Goal: Transaction & Acquisition: Obtain resource

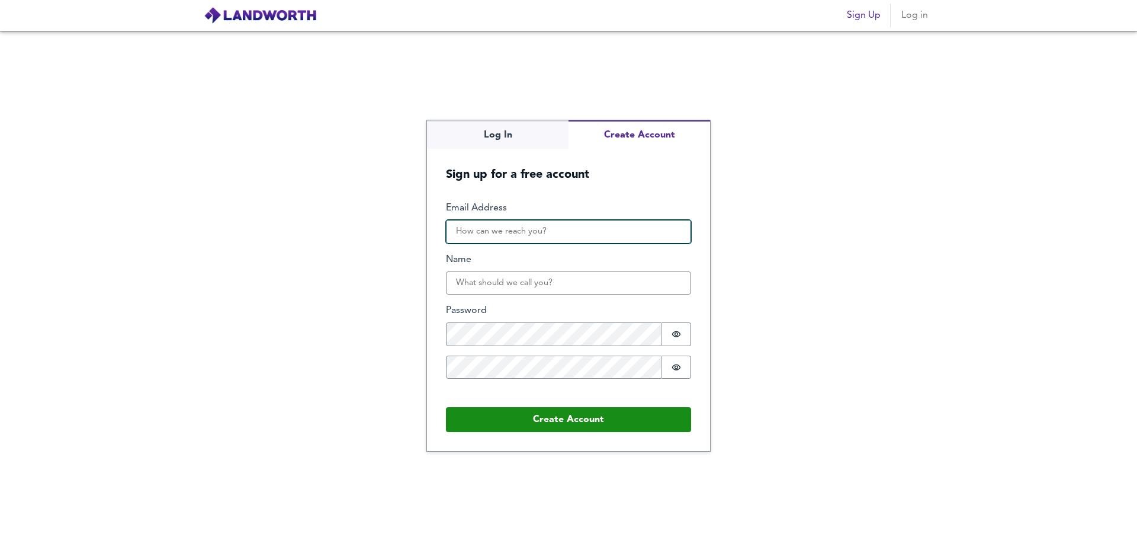
click at [520, 238] on input "Email Address" at bounding box center [568, 232] width 245 height 24
type input "mark.dyason@gatehousecapital.co.uk"
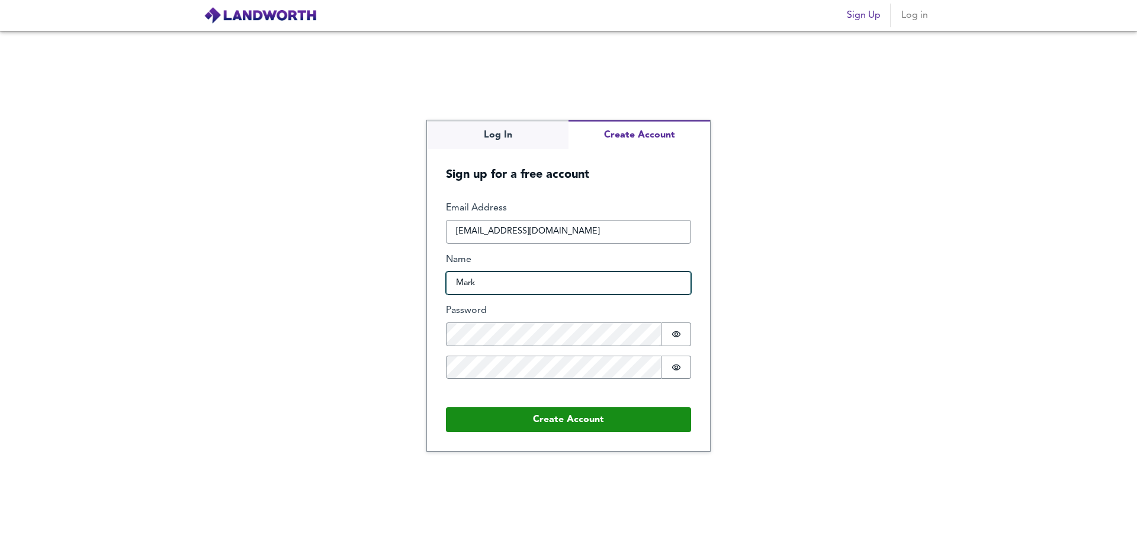
type input "Mark"
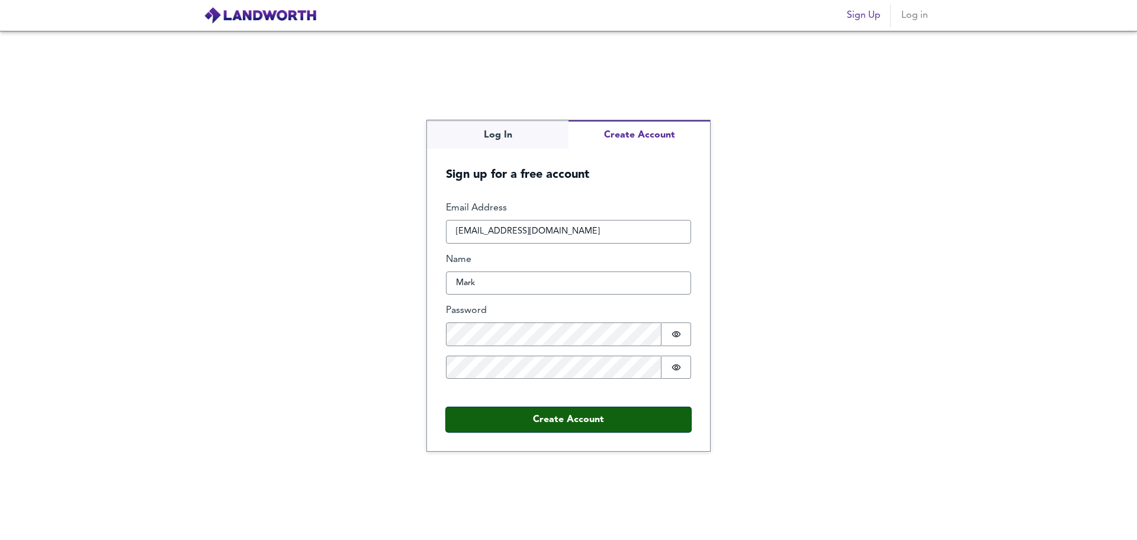
click at [544, 415] on button "Create Account" at bounding box center [568, 419] width 245 height 25
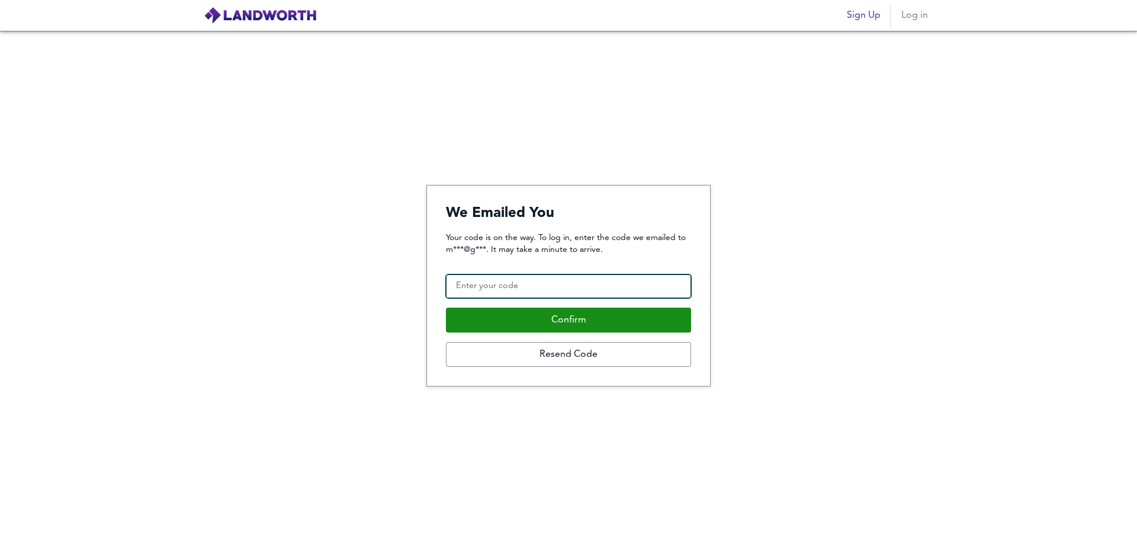
click at [546, 287] on input "Confirmation Code" at bounding box center [568, 286] width 245 height 24
type input "994472"
click at [446, 307] on button "Confirm" at bounding box center [568, 319] width 245 height 25
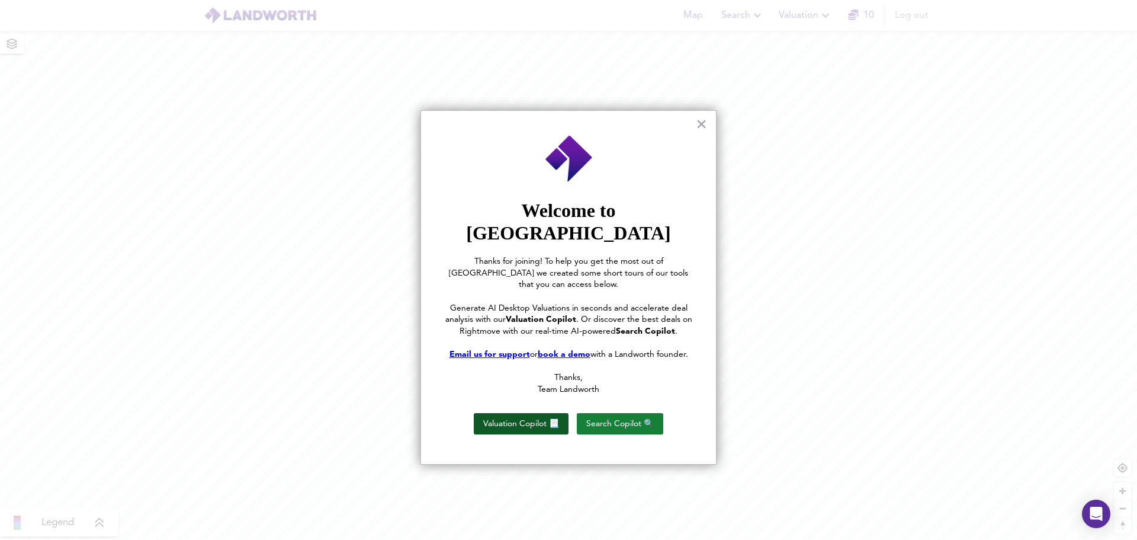
click at [516, 413] on button "Valuation Copilot 📃" at bounding box center [521, 423] width 95 height 21
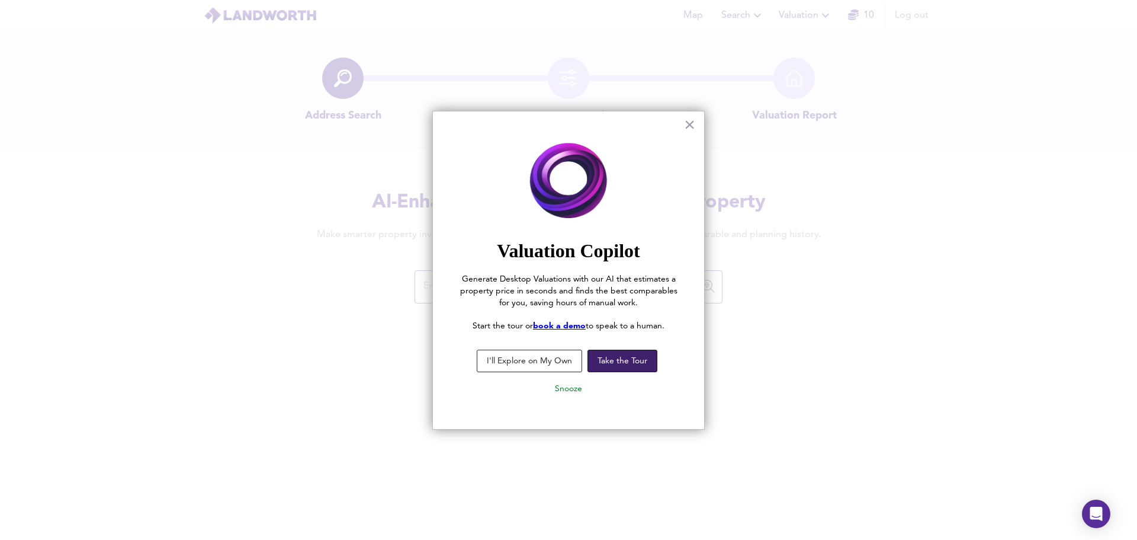
click at [620, 360] on button "Take the Tour" at bounding box center [623, 361] width 70 height 23
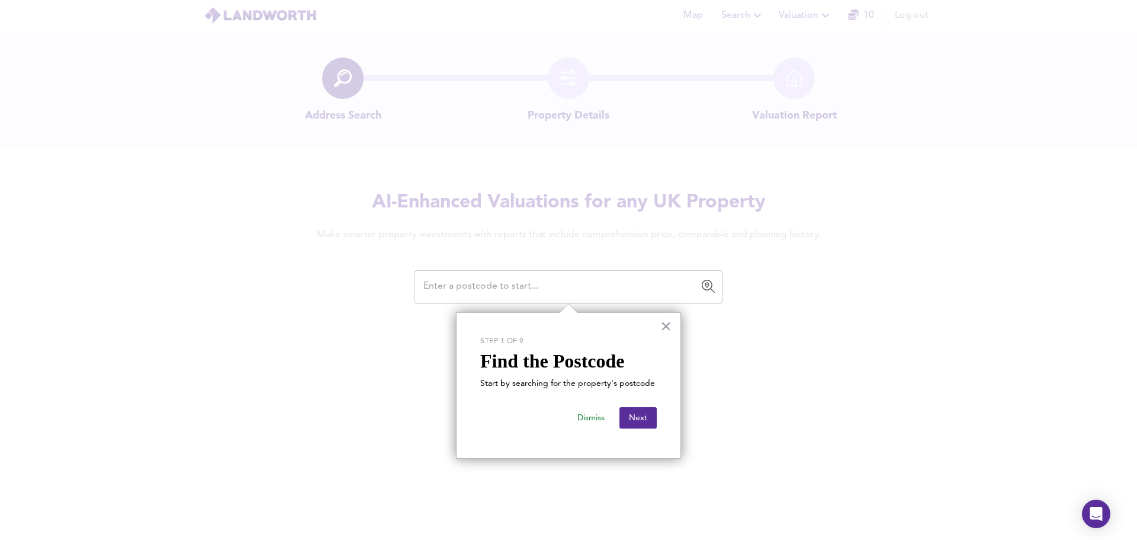
click at [560, 290] on input "text" at bounding box center [560, 286] width 280 height 23
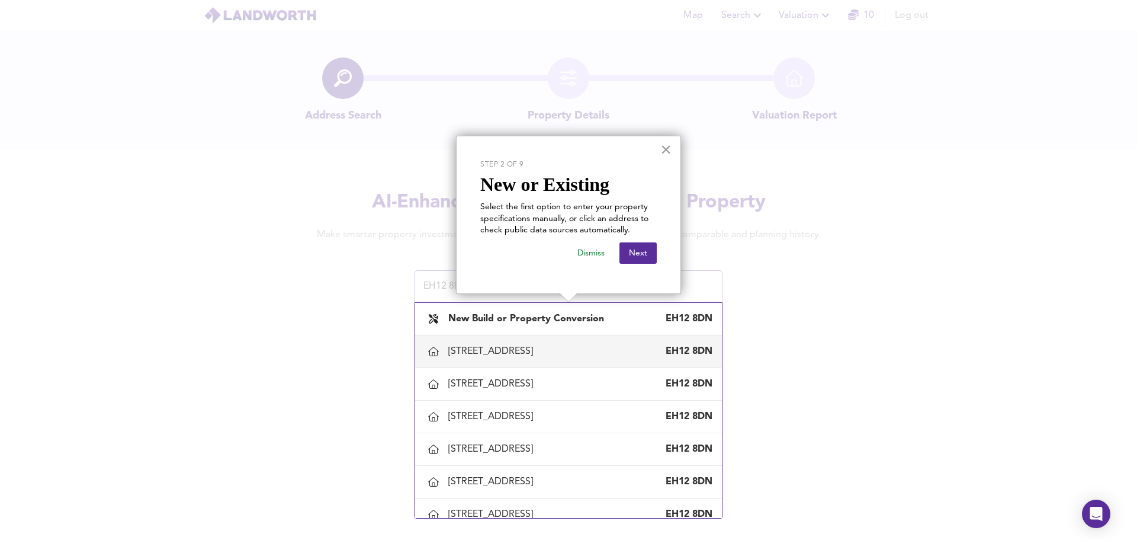
click at [538, 348] on div "47 Craigmount Avenue North, Edinburgh" at bounding box center [492, 351] width 89 height 13
type input "47 Craigmount Avenue North, Edinburgh"
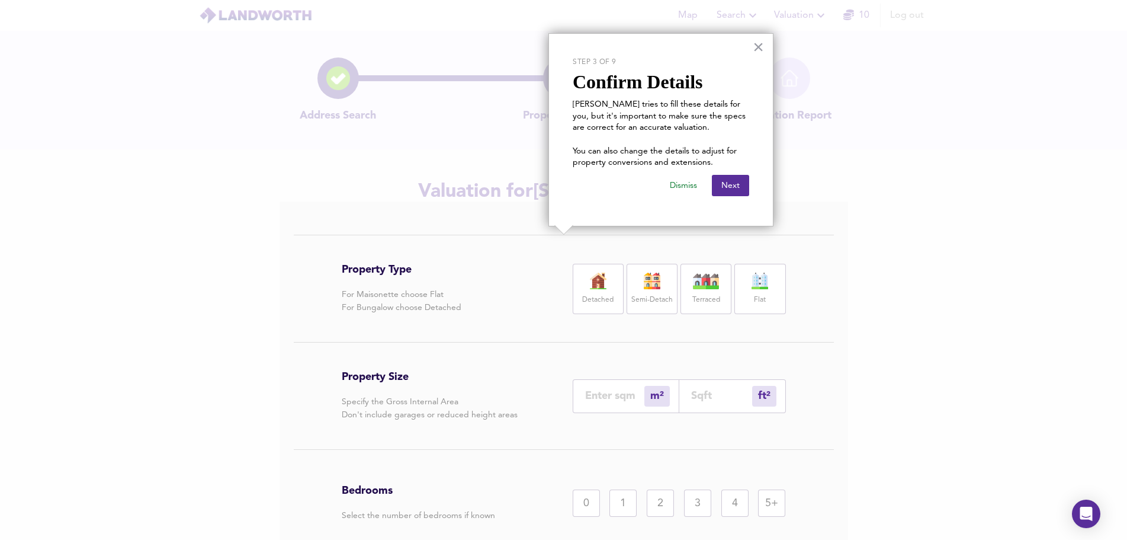
scroll to position [33, 0]
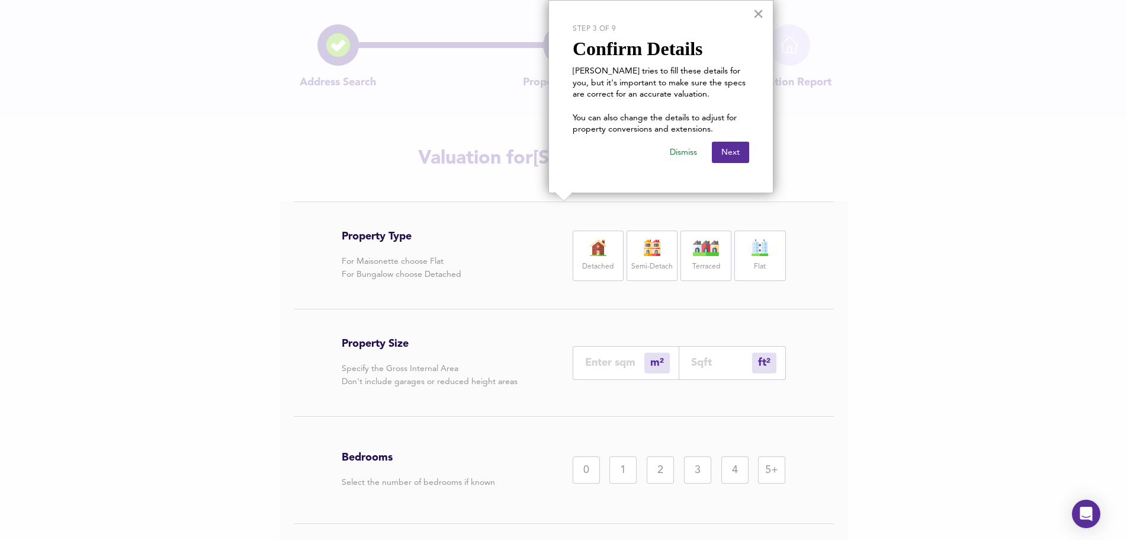
click at [608, 264] on label "Detached" at bounding box center [597, 266] width 31 height 15
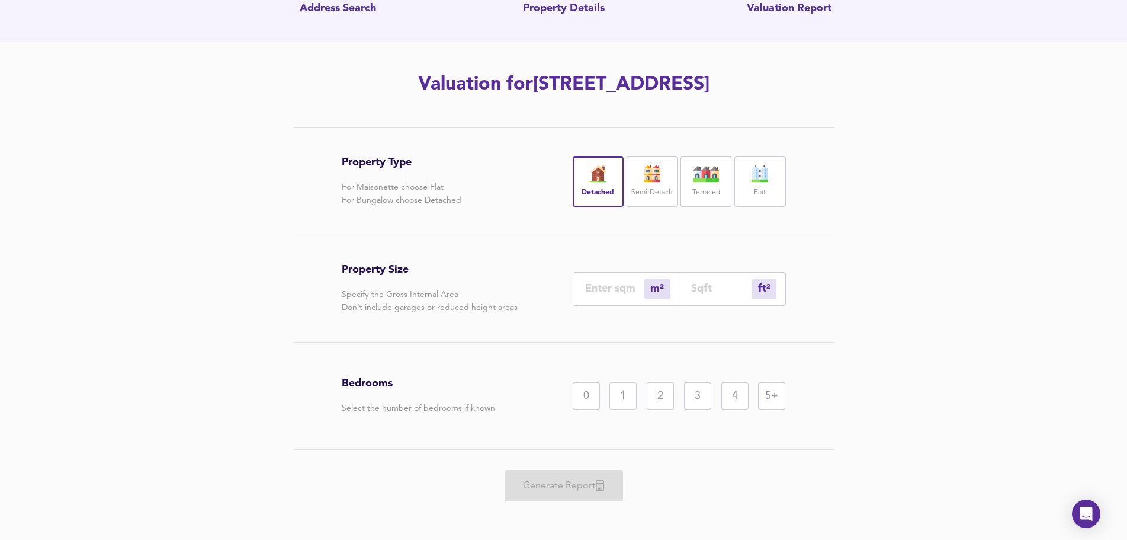
scroll to position [113, 0]
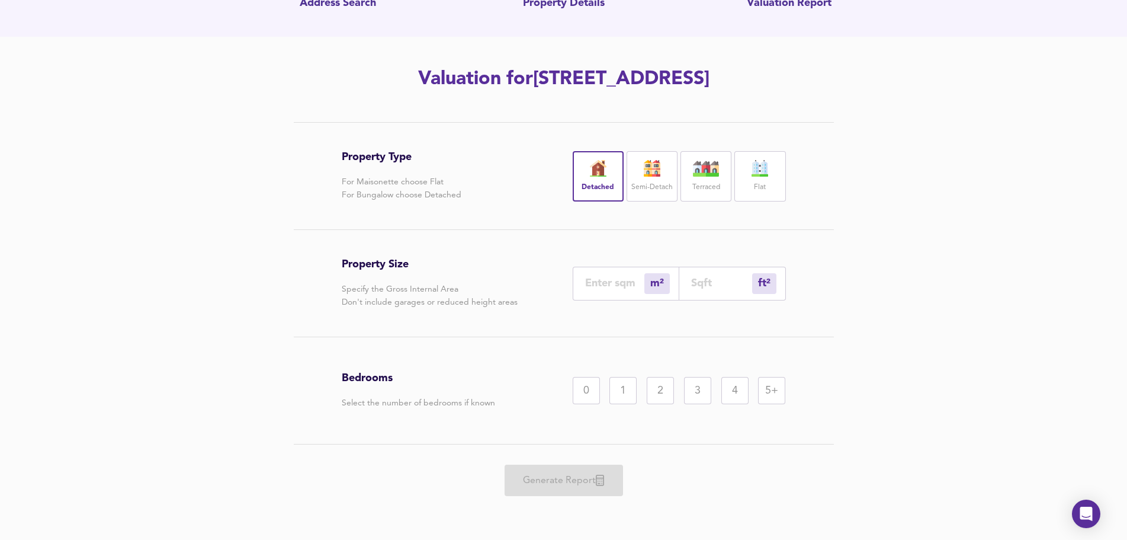
click at [770, 388] on div "5+" at bounding box center [771, 390] width 27 height 27
click at [614, 288] on input "number" at bounding box center [614, 283] width 59 height 12
type input "9"
type input "97"
type input "90"
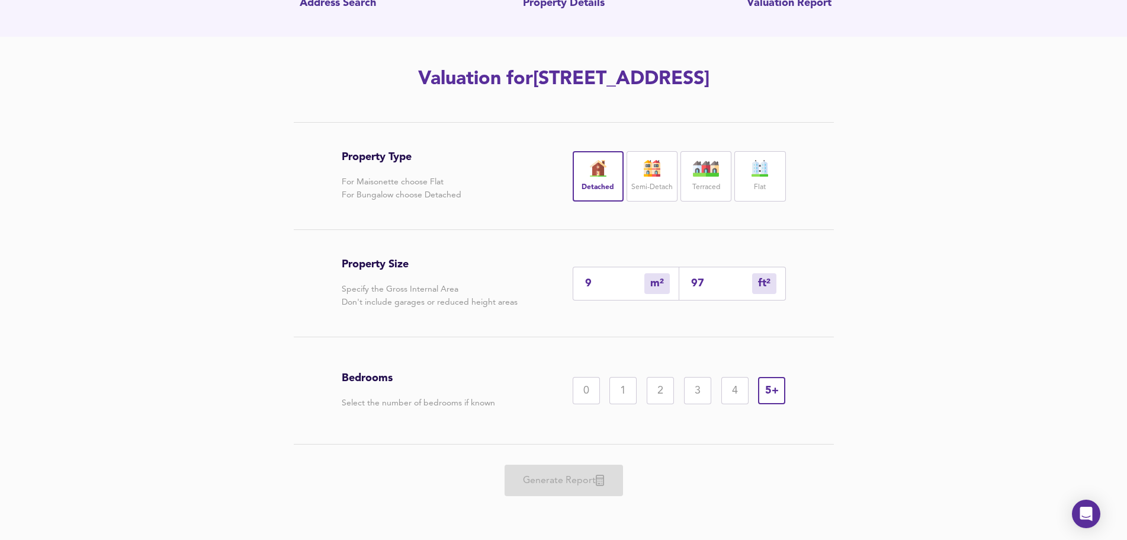
type input "969"
drag, startPoint x: 612, startPoint y: 282, endPoint x: 521, endPoint y: 281, distance: 91.2
click at [521, 281] on div "Property Size Specify the Gross Internal Area Don't include garages or reduced …" at bounding box center [564, 283] width 444 height 107
type input "1"
type input "11"
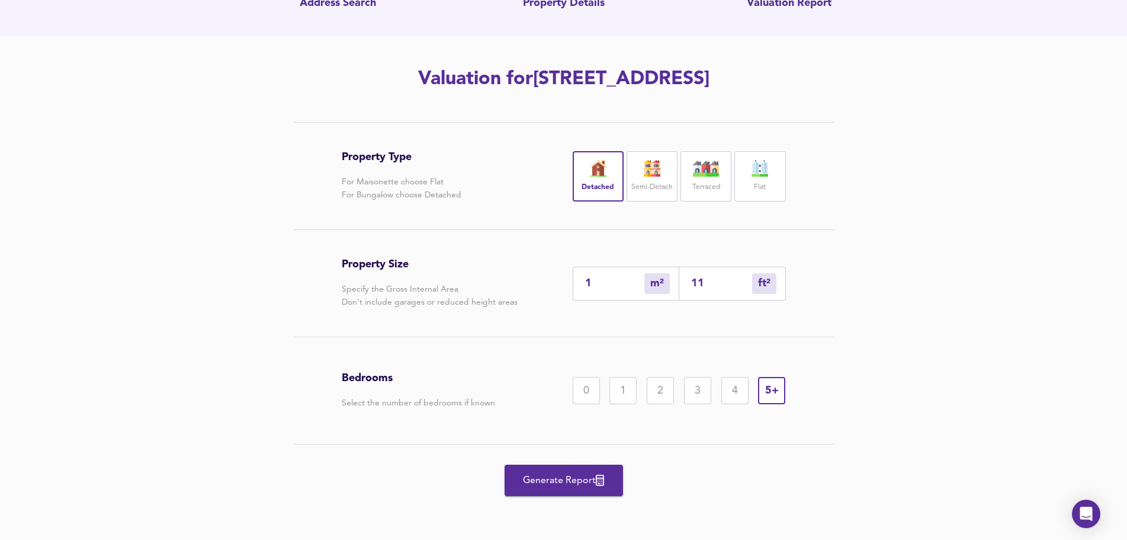
type input "12"
type input "129"
type input "120"
type input "1292"
type input "120"
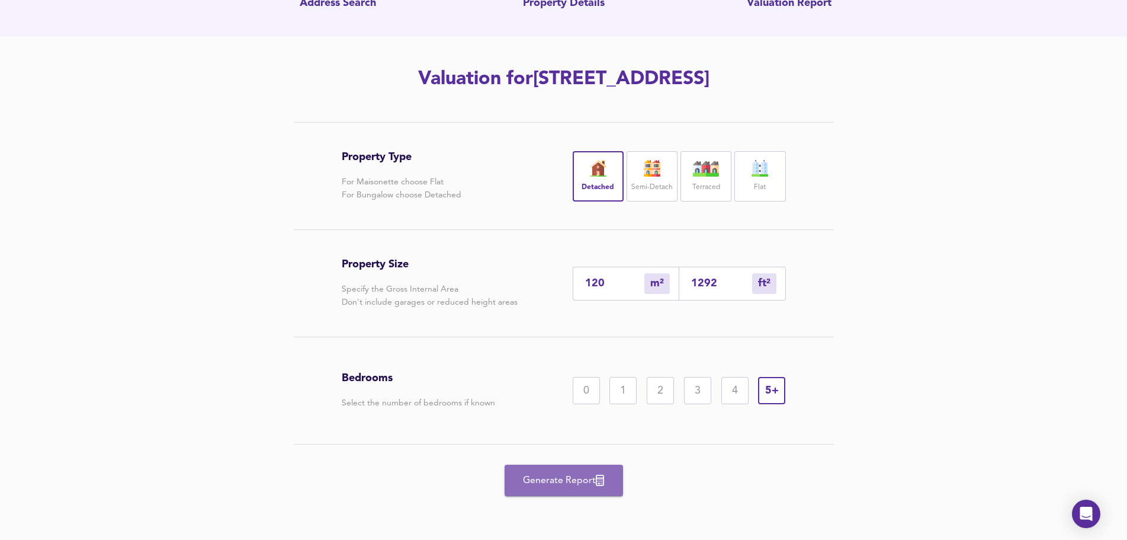
click at [559, 480] on span "Generate Report" at bounding box center [564, 480] width 95 height 17
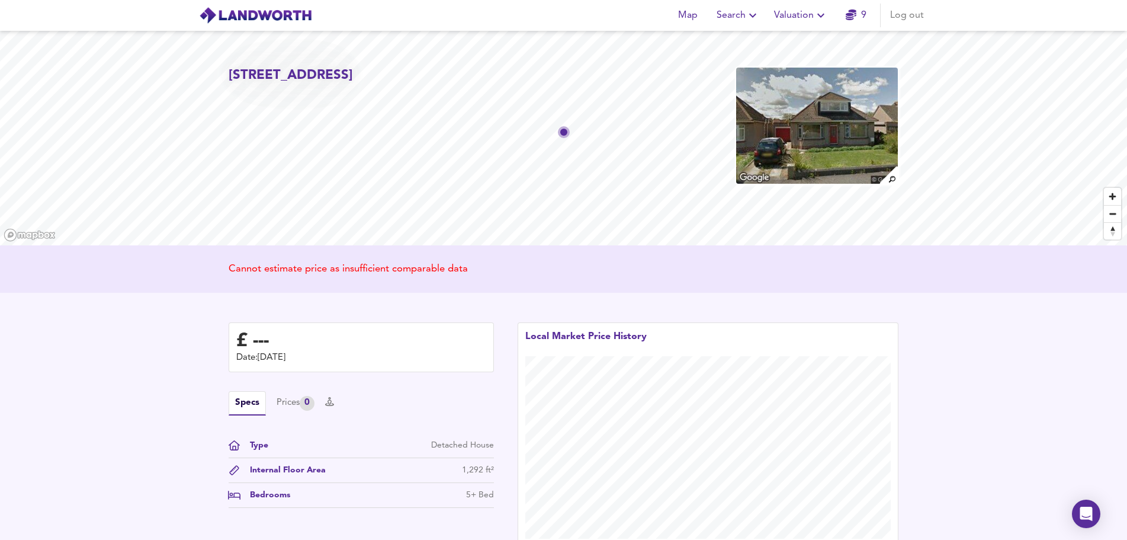
click at [773, 159] on img at bounding box center [817, 125] width 164 height 118
click at [740, 16] on span "Search" at bounding box center [738, 15] width 43 height 17
click at [736, 40] on li "New Search" at bounding box center [738, 42] width 117 height 21
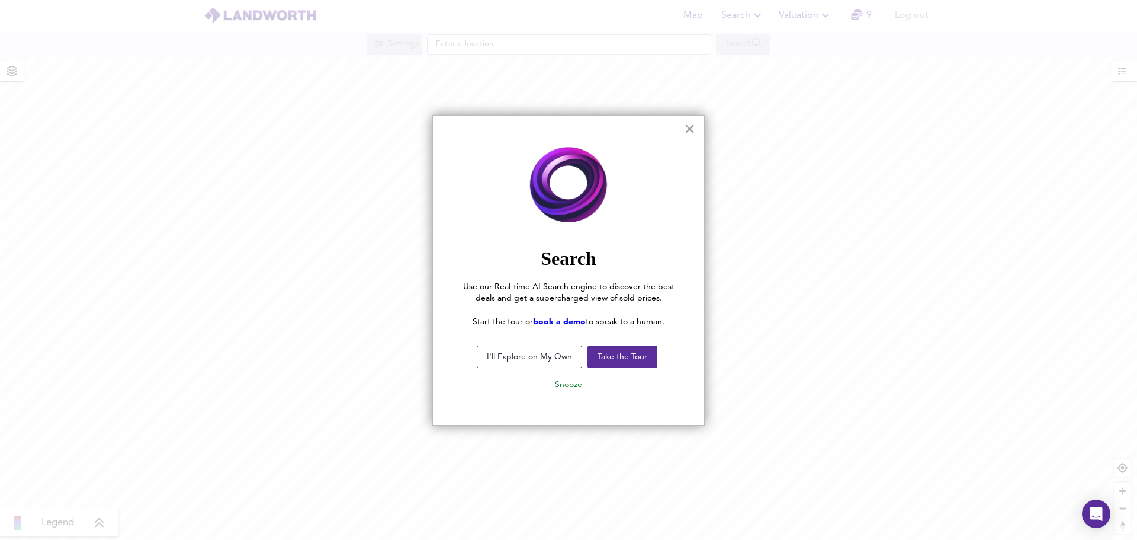
click at [514, 356] on button "I'll Explore on My Own" at bounding box center [529, 356] width 105 height 23
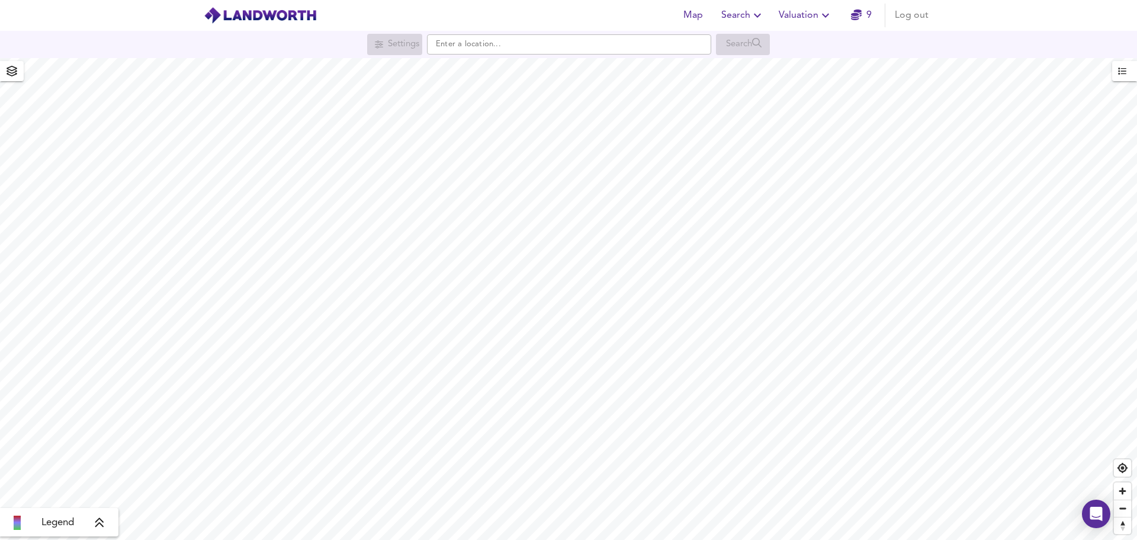
click at [800, 15] on span "Valuation" at bounding box center [806, 15] width 54 height 17
click at [796, 40] on li "New Valuation Report" at bounding box center [806, 42] width 142 height 21
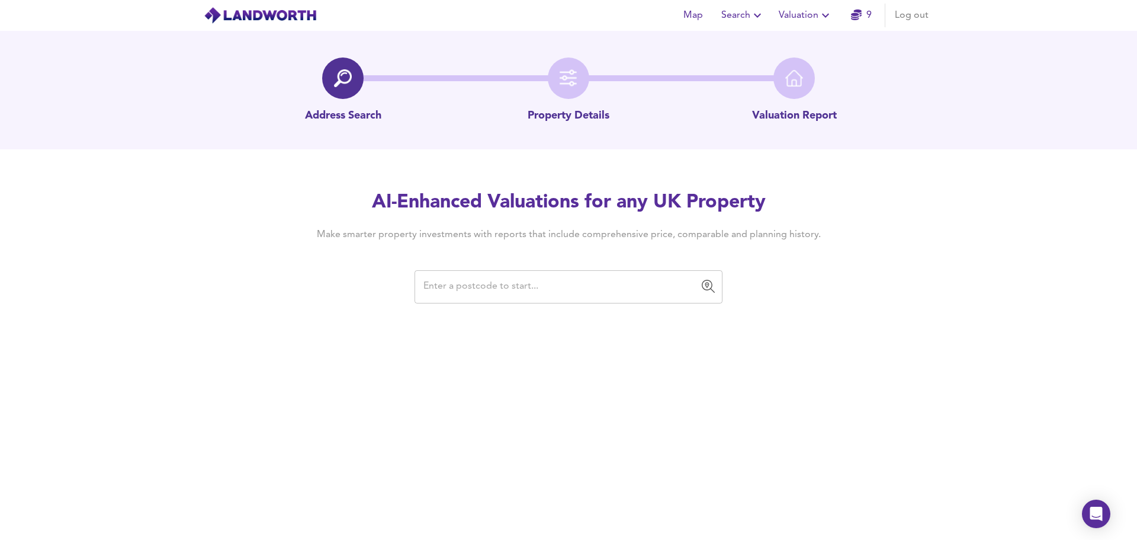
click at [554, 290] on input "text" at bounding box center [560, 286] width 280 height 23
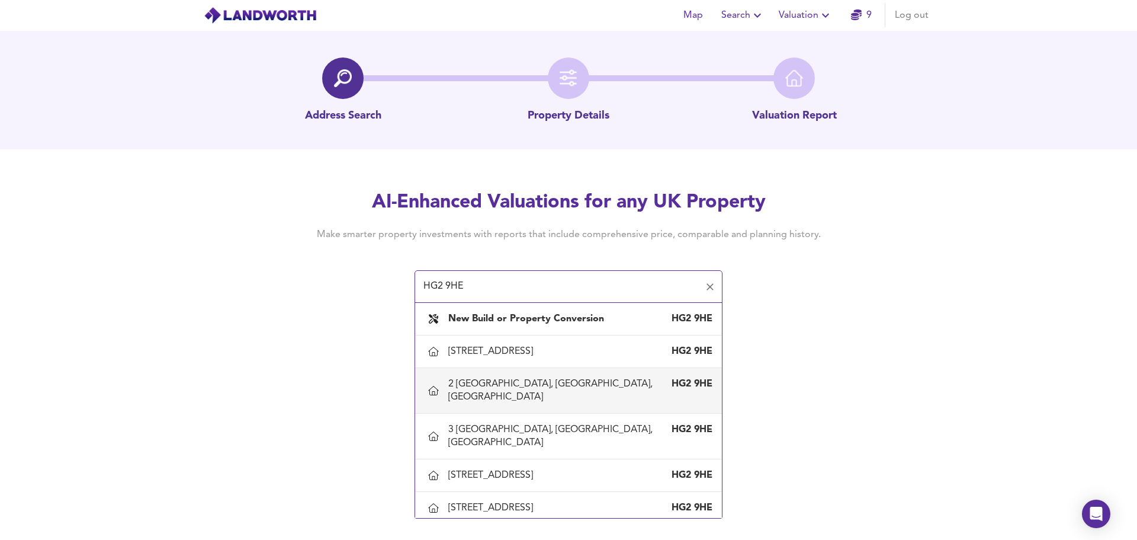
type input "HG2 9HE"
click at [784, 366] on div "Map Search Valuation 9 Log out Address Search Property Details Valuation Report…" at bounding box center [568, 270] width 1137 height 540
drag, startPoint x: 548, startPoint y: 293, endPoint x: 339, endPoint y: 296, distance: 208.6
click at [341, 295] on div "AI-Enhanced Valuations for any UK Property Make smarter property investments wi…" at bounding box center [568, 246] width 569 height 113
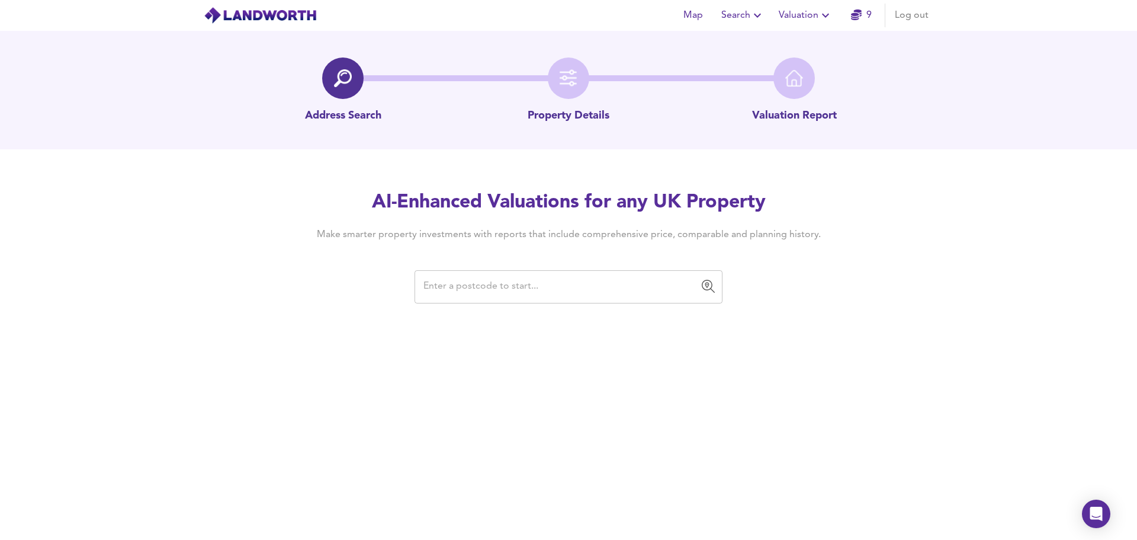
click at [513, 286] on input "text" at bounding box center [560, 286] width 280 height 23
click at [492, 285] on input "text" at bounding box center [560, 286] width 280 height 23
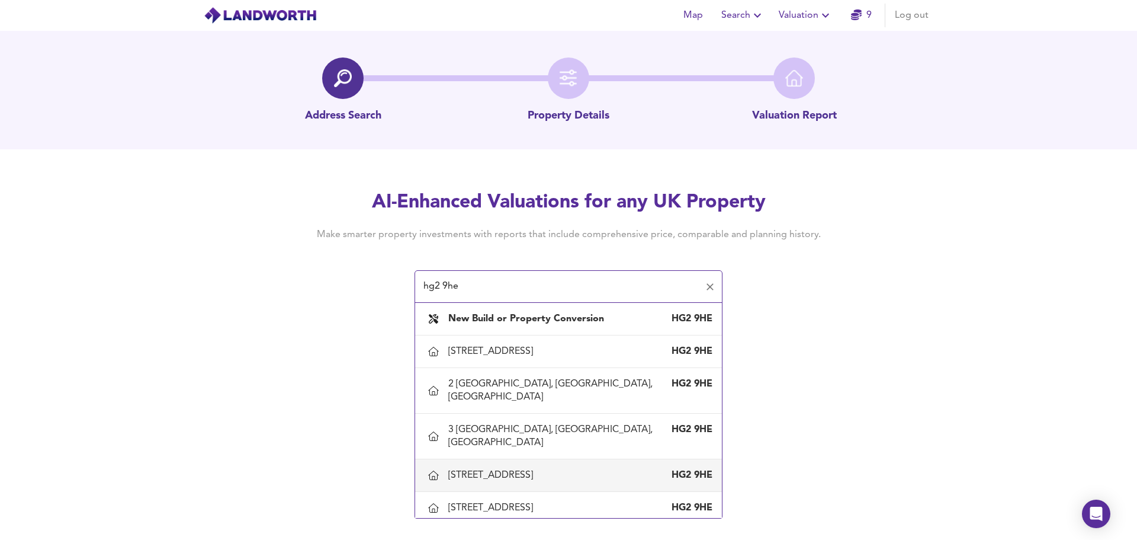
click at [508, 463] on div "4 Firs Gate, Harrogate, North Yorkshire HG2 9HE" at bounding box center [569, 475] width 288 height 25
type input "4 Firs Gate, Harrogate, North Yorkshire"
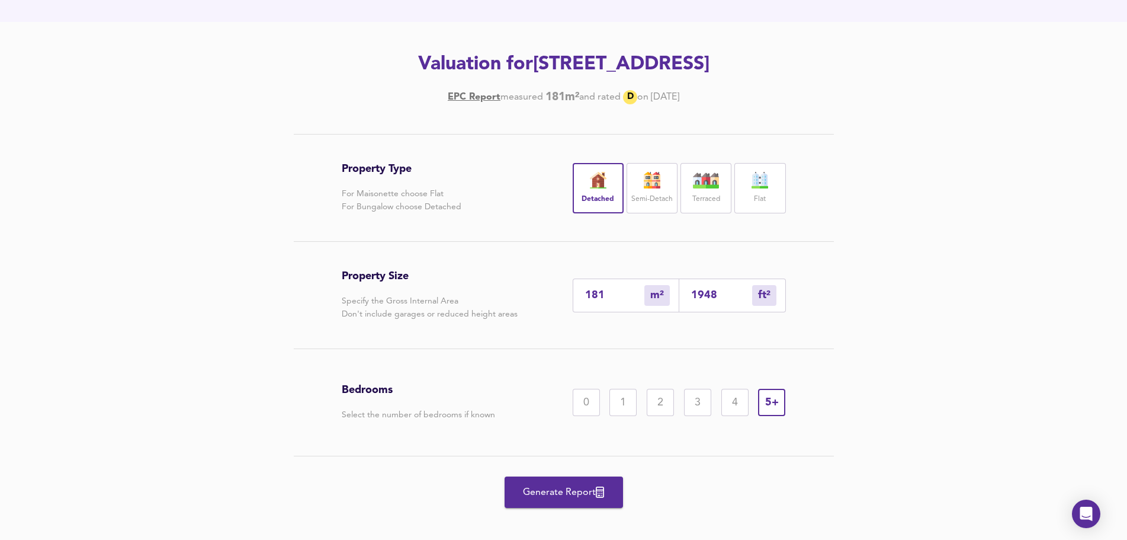
scroll to position [139, 0]
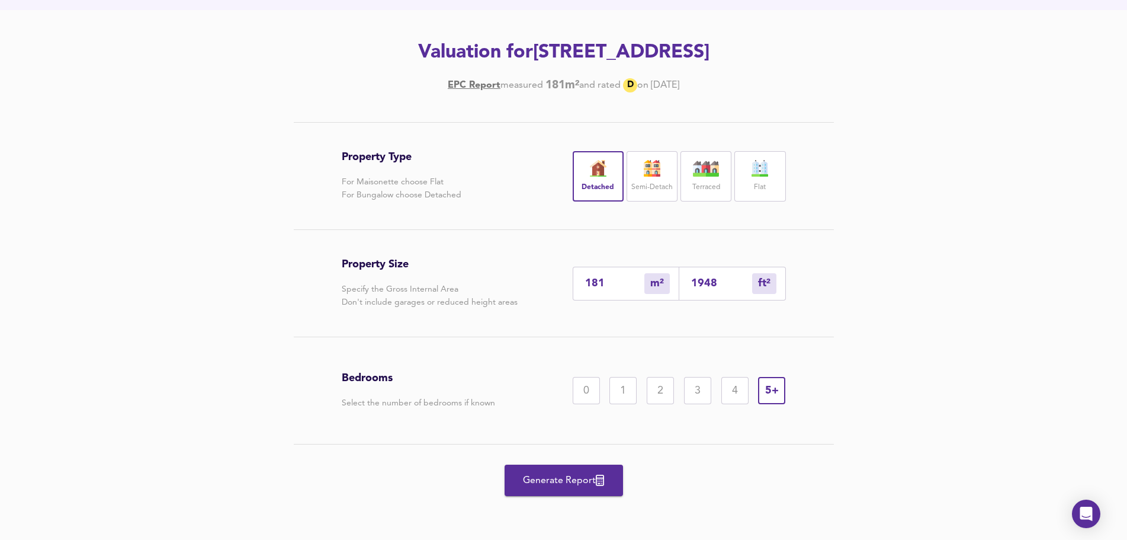
click at [563, 479] on span "Generate Report" at bounding box center [564, 480] width 95 height 17
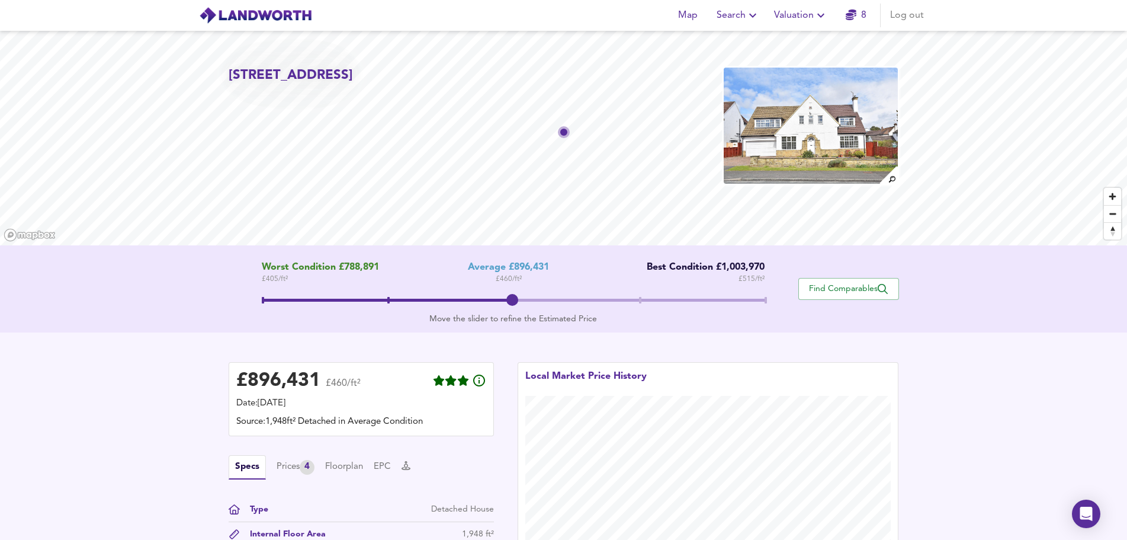
click at [810, 139] on img at bounding box center [811, 125] width 177 height 118
click at [290, 298] on span at bounding box center [513, 301] width 503 height 21
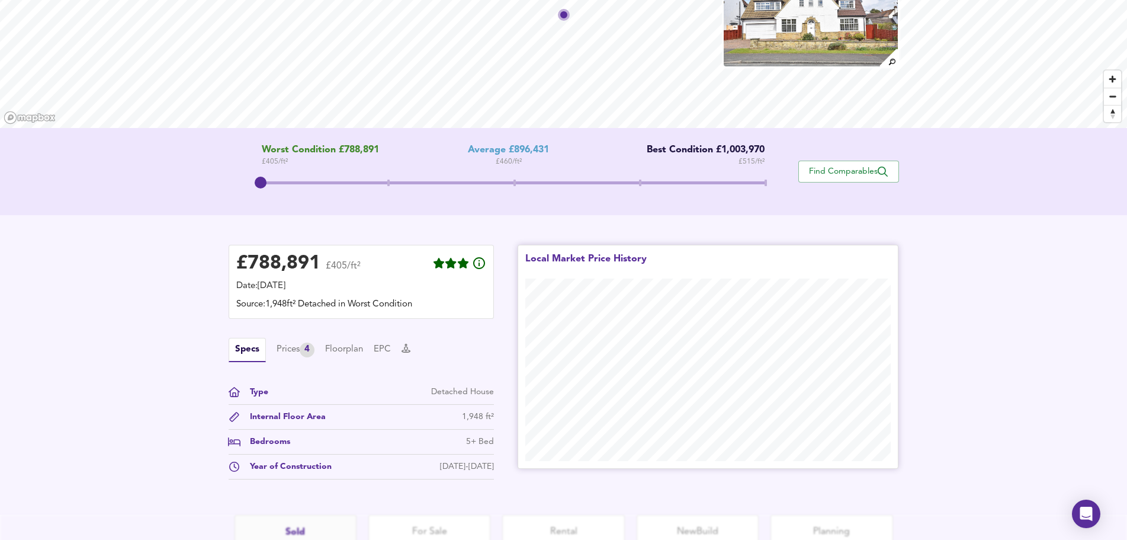
scroll to position [118, 0]
click at [390, 182] on span at bounding box center [513, 181] width 503 height 3
click at [514, 176] on span at bounding box center [513, 182] width 503 height 21
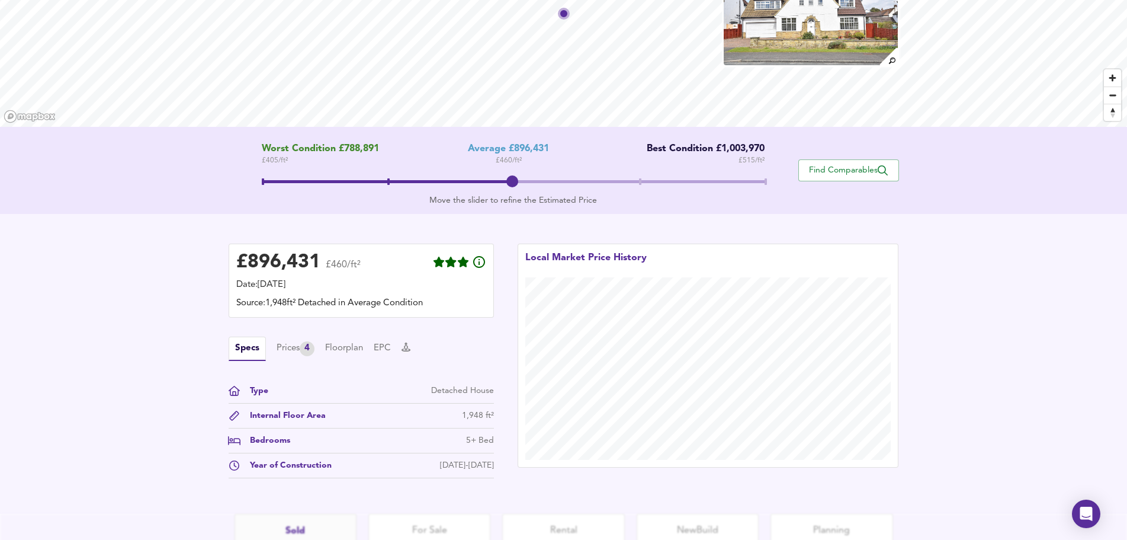
click at [637, 177] on span at bounding box center [513, 182] width 503 height 21
click at [830, 166] on span "Find Comparables" at bounding box center [849, 170] width 88 height 11
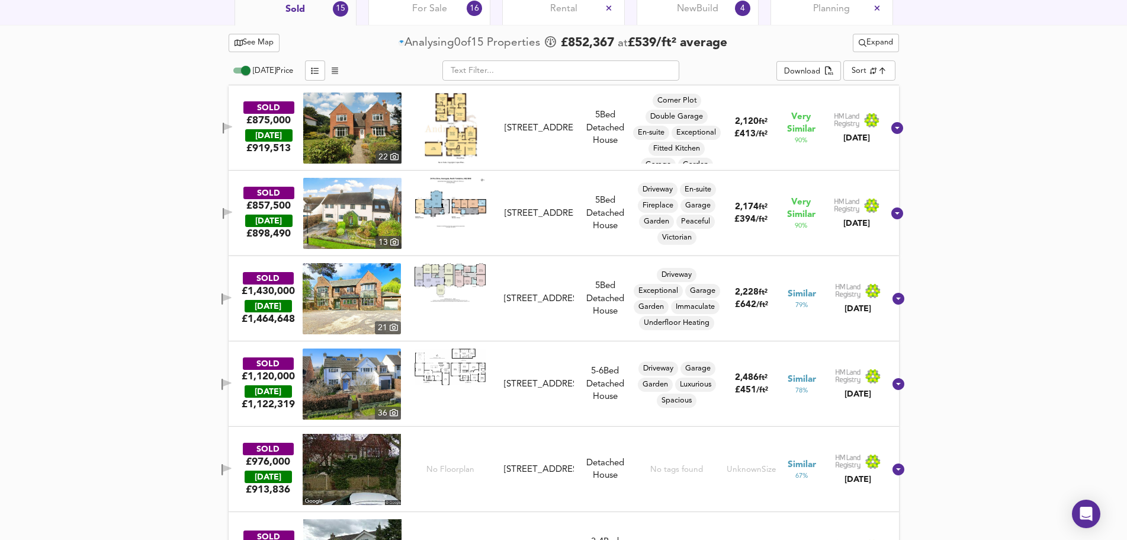
scroll to position [652, 0]
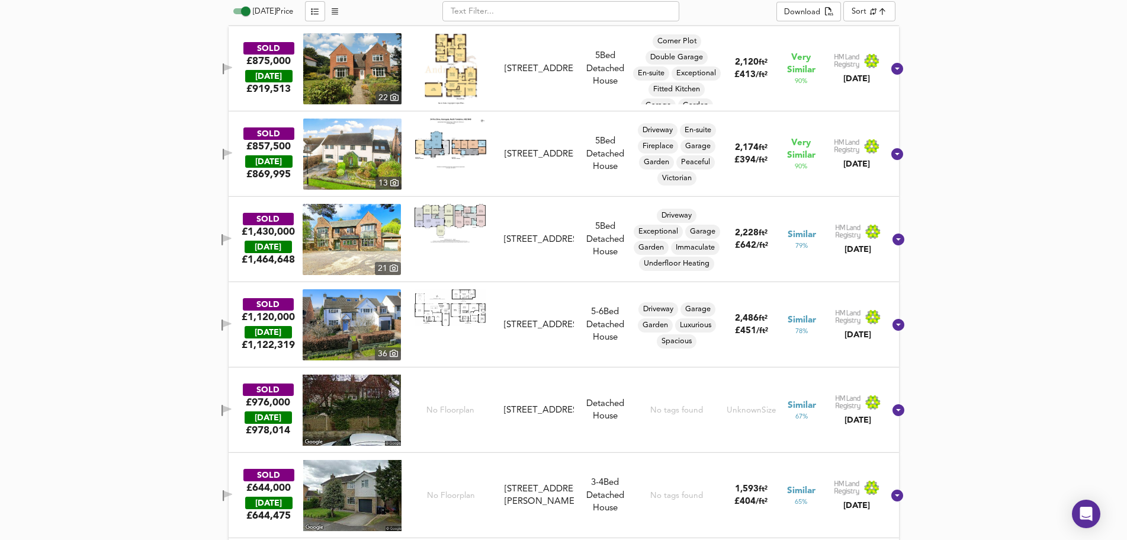
click at [233, 160] on icon "button" at bounding box center [228, 154] width 10 height 11
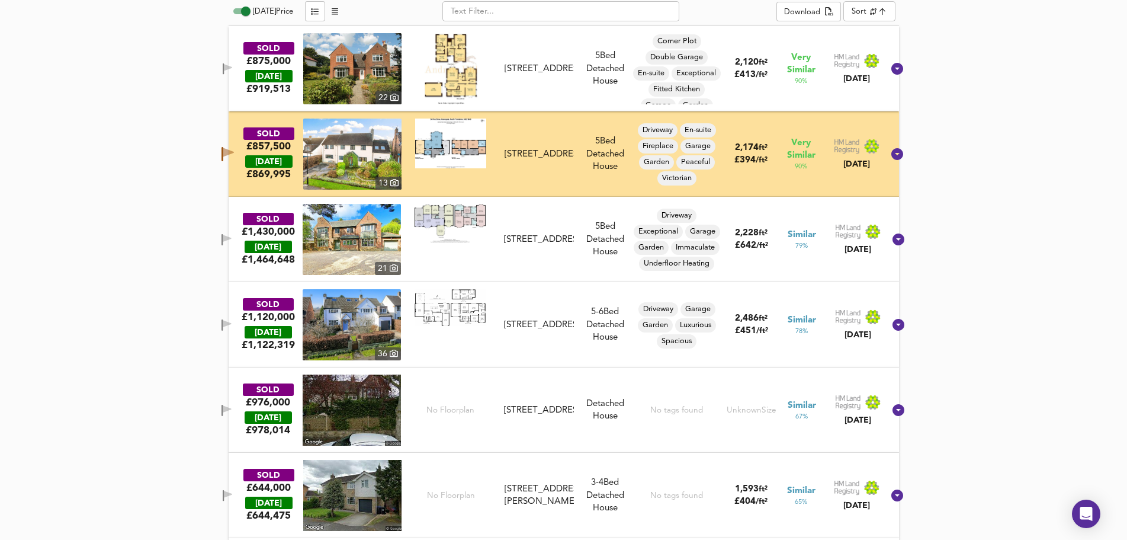
scroll to position [711, 0]
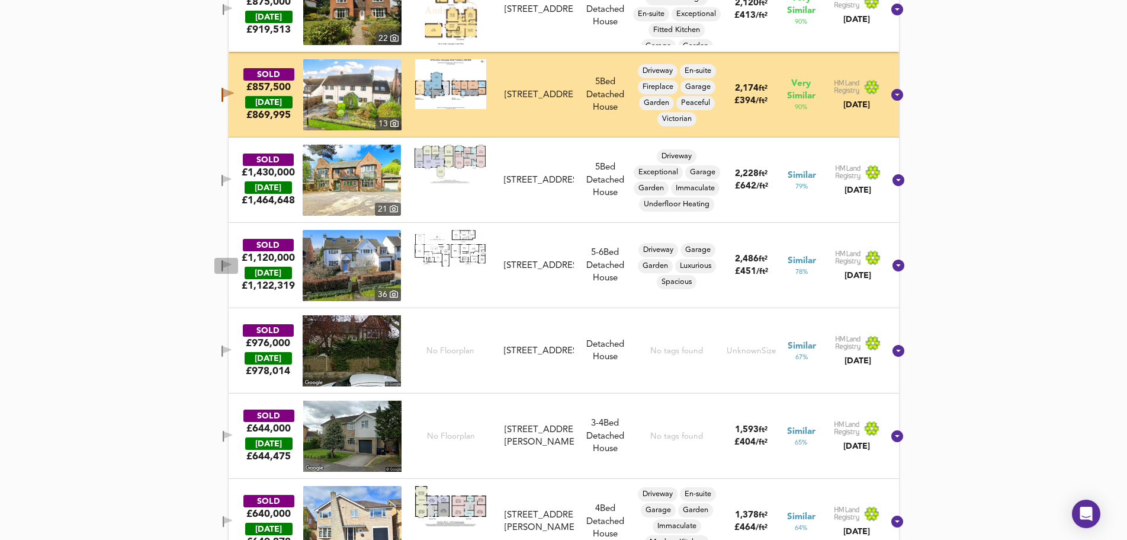
click at [235, 271] on span "button" at bounding box center [226, 265] width 18 height 11
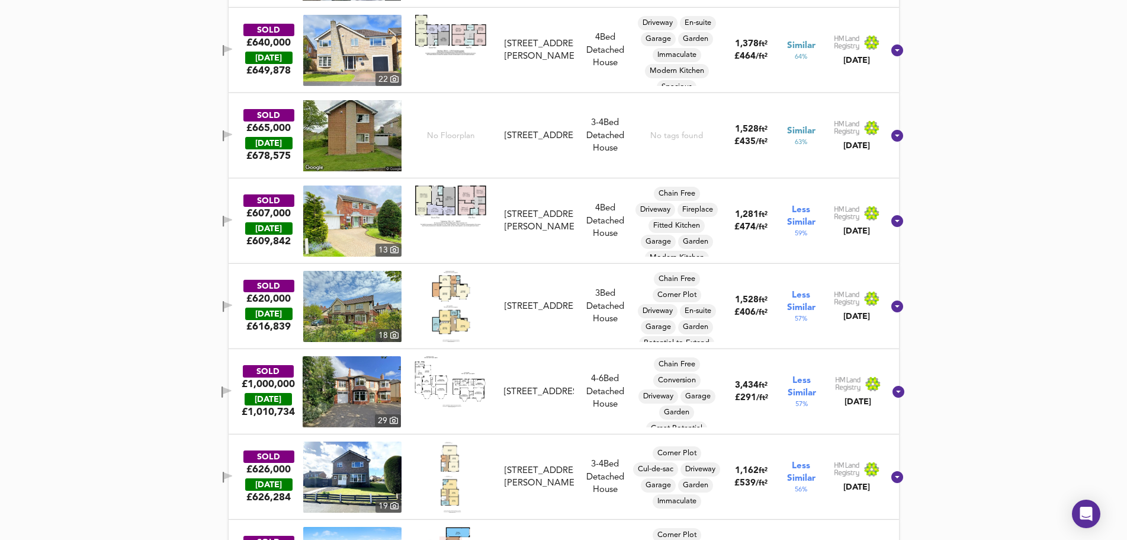
scroll to position [1185, 0]
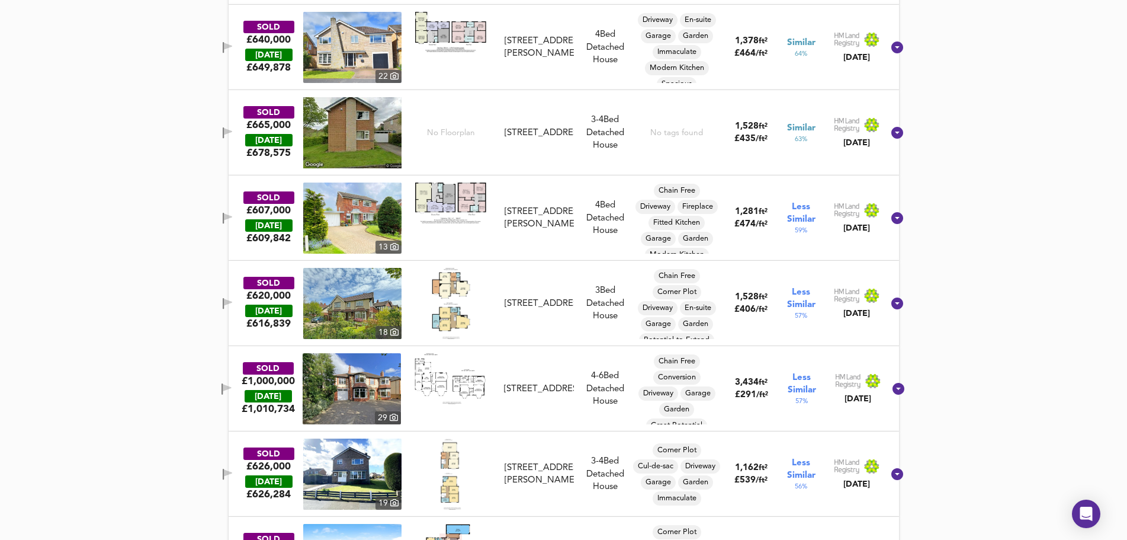
click at [231, 391] on icon "button" at bounding box center [227, 387] width 8 height 7
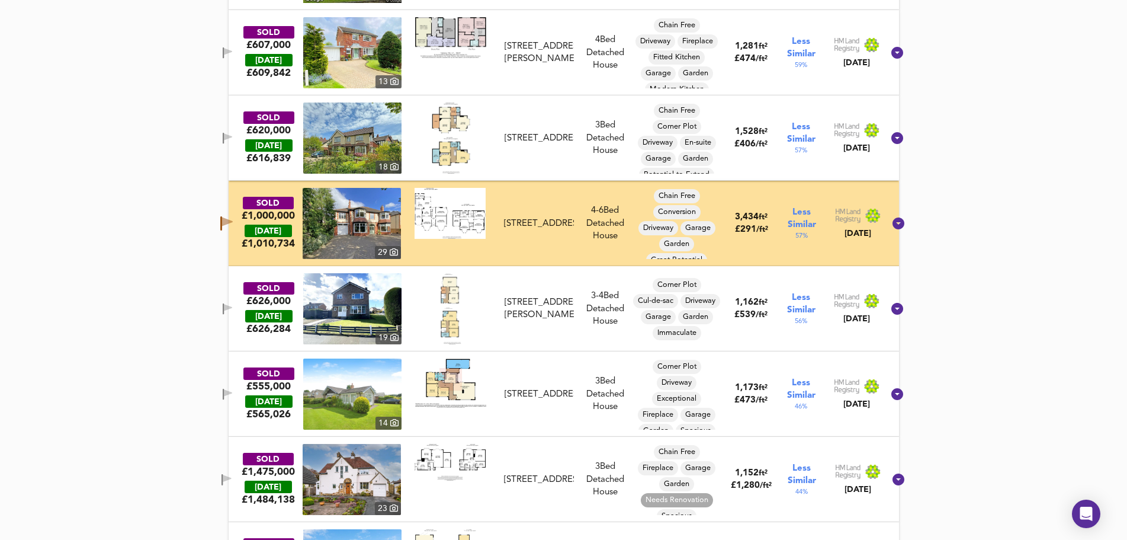
scroll to position [1422, 0]
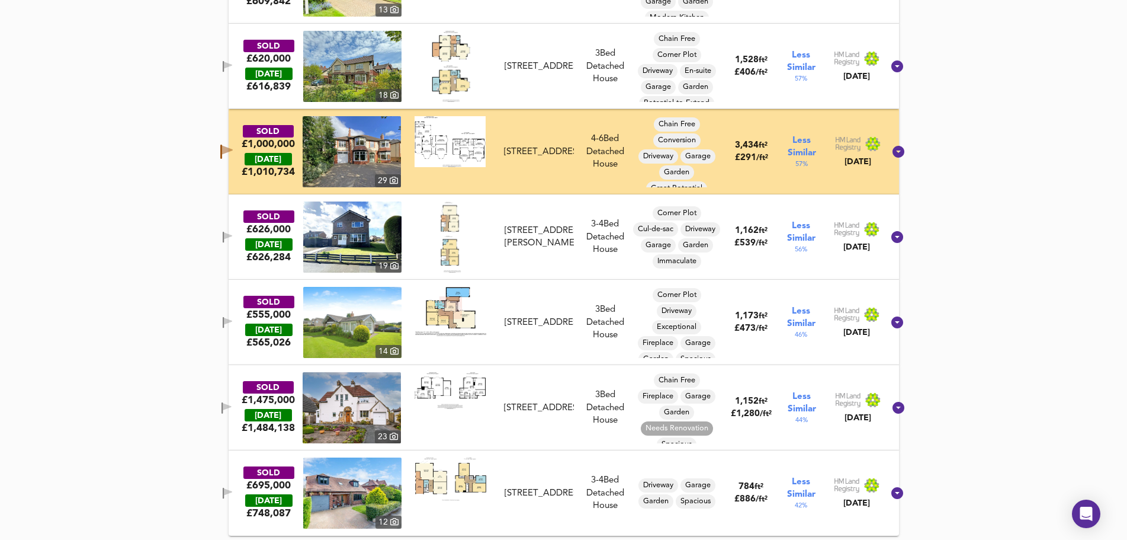
click at [232, 325] on icon "button" at bounding box center [228, 321] width 8 height 7
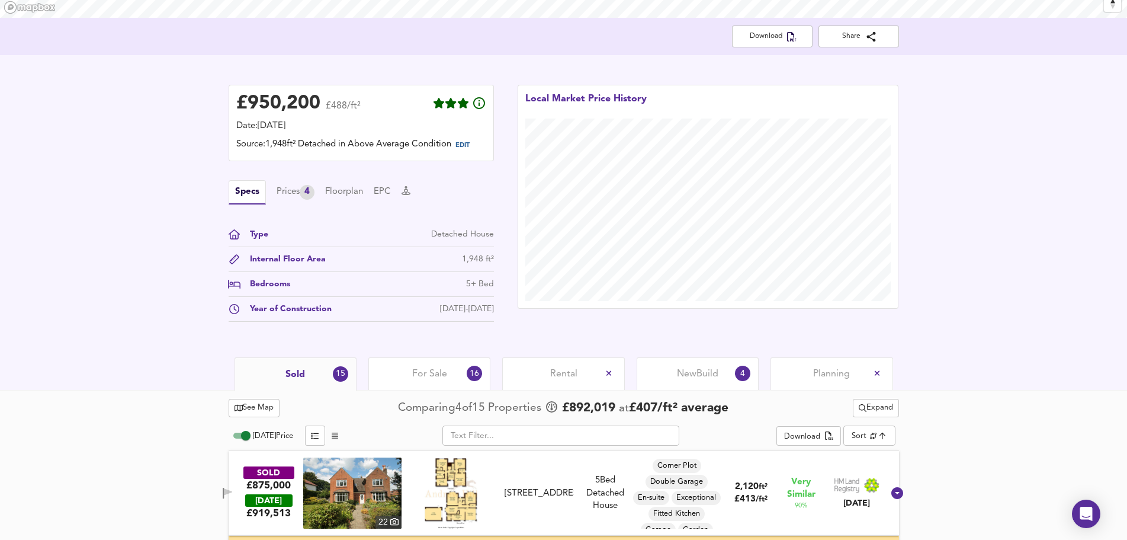
scroll to position [59, 0]
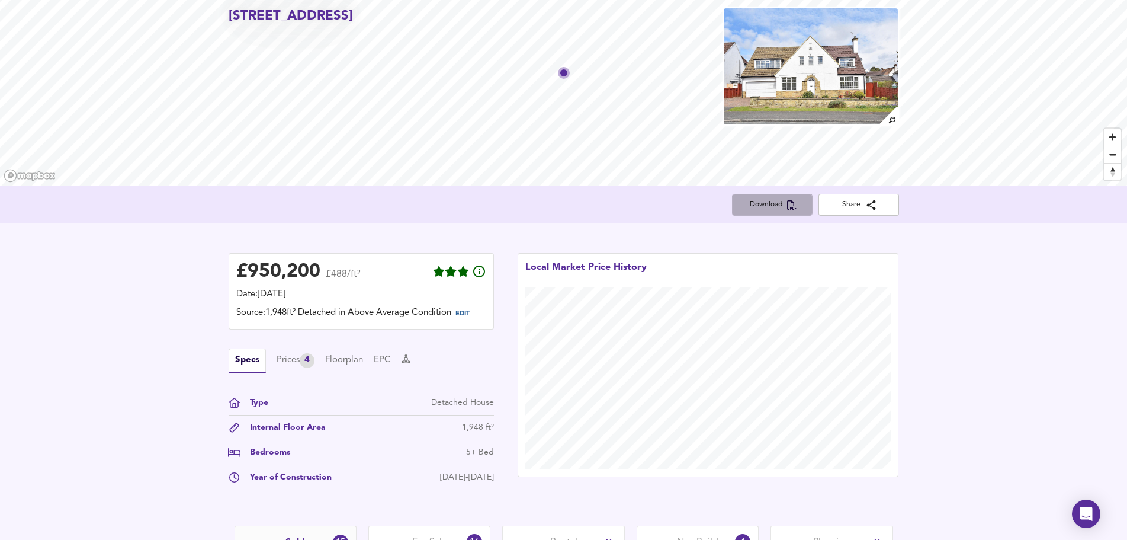
click at [771, 204] on span "Download" at bounding box center [773, 204] width 62 height 12
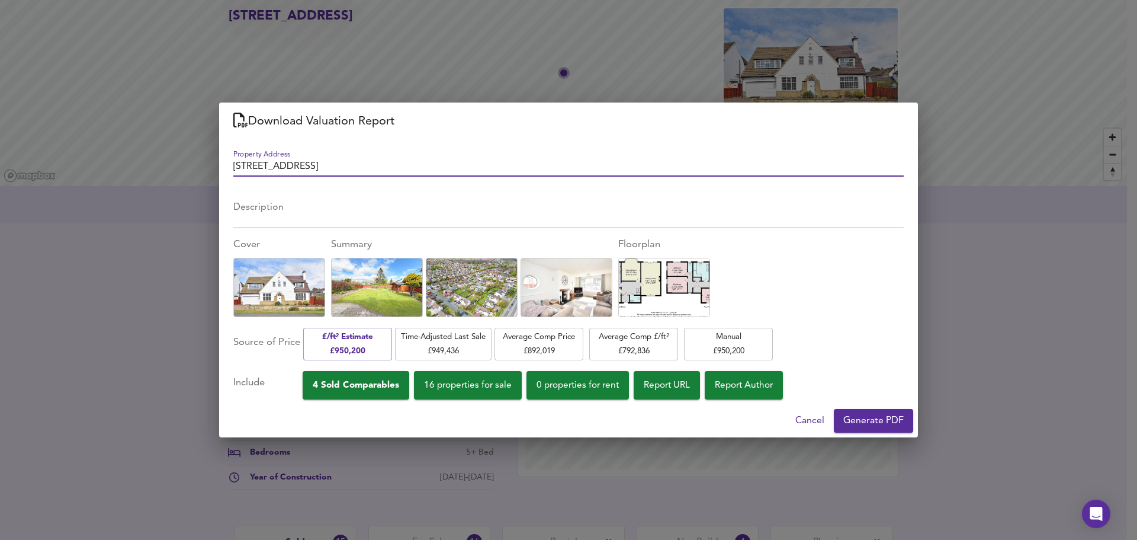
click at [378, 387] on span "4 Sold Comparables" at bounding box center [356, 385] width 86 height 16
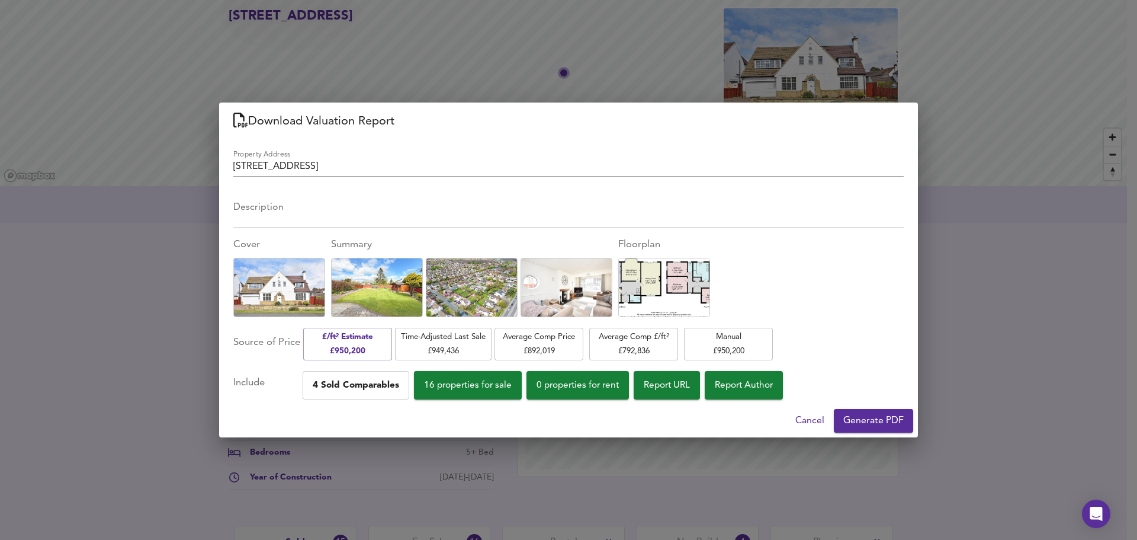
click at [377, 386] on span "4 Sold Comparables" at bounding box center [356, 385] width 86 height 16
click at [866, 421] on span "Generate PDF" at bounding box center [874, 420] width 60 height 17
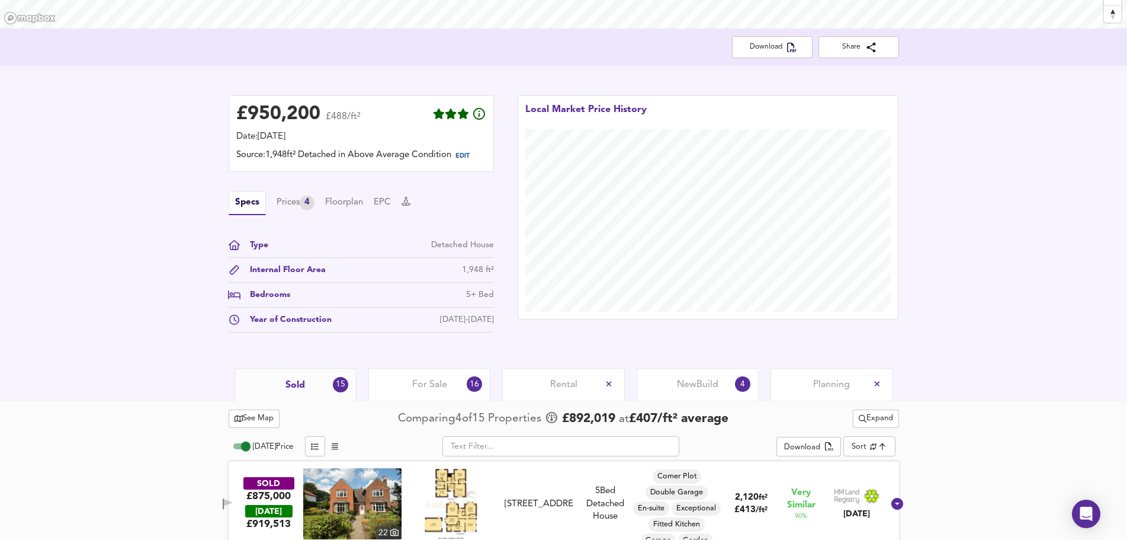
scroll to position [237, 0]
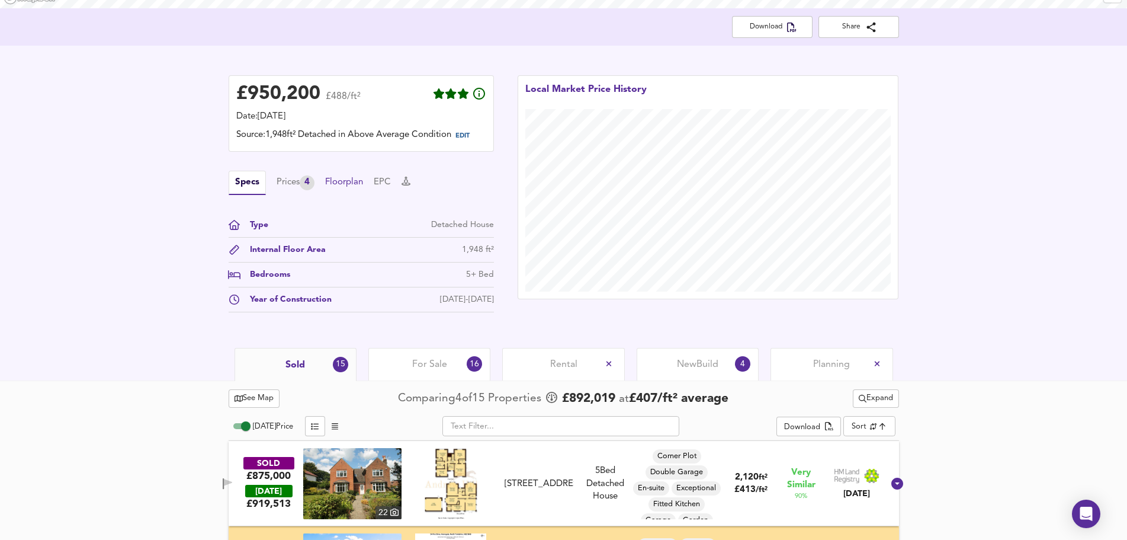
click at [337, 189] on button "Floorplan" at bounding box center [344, 182] width 38 height 13
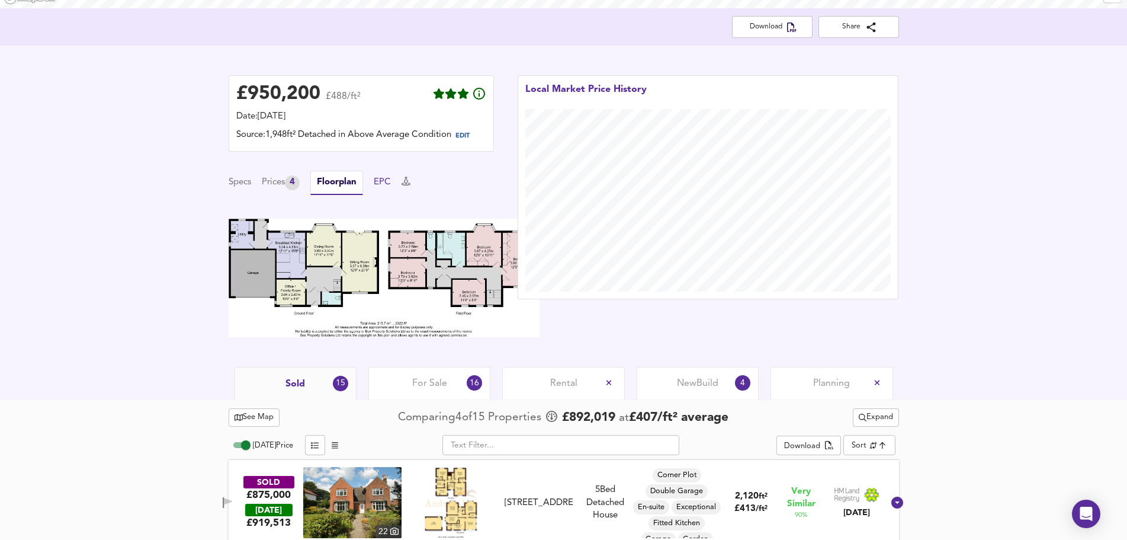
click at [387, 189] on button "EPC" at bounding box center [382, 182] width 17 height 13
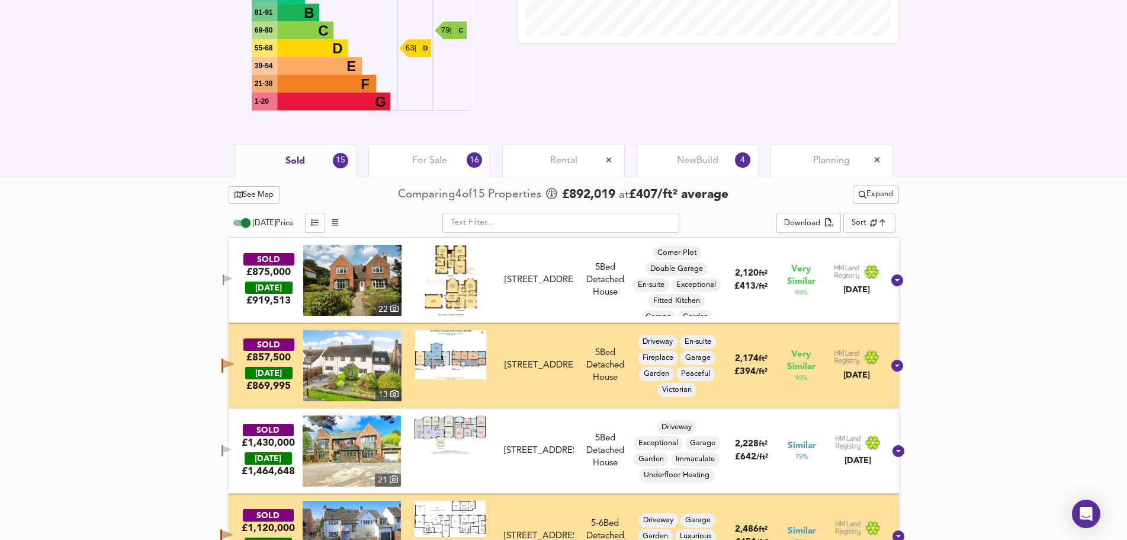
scroll to position [533, 0]
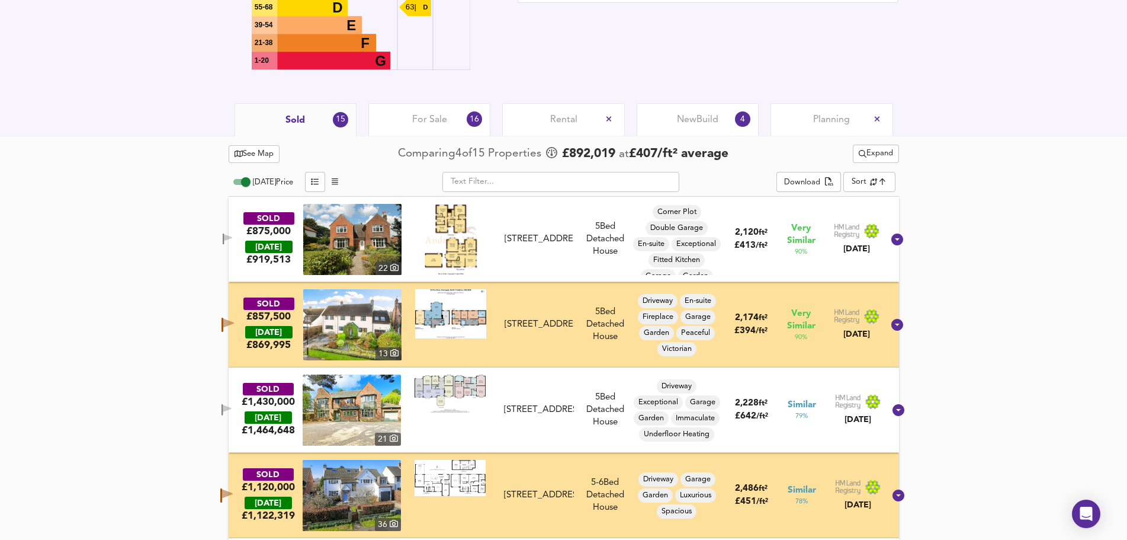
click at [837, 126] on span "Planning" at bounding box center [831, 119] width 37 height 13
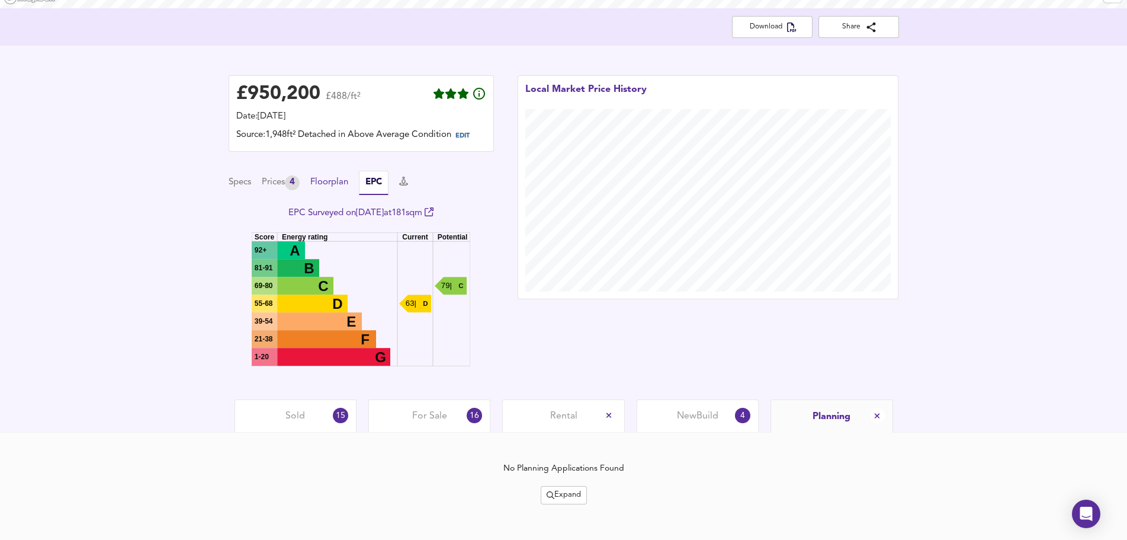
click at [326, 189] on button "Floorplan" at bounding box center [329, 182] width 38 height 13
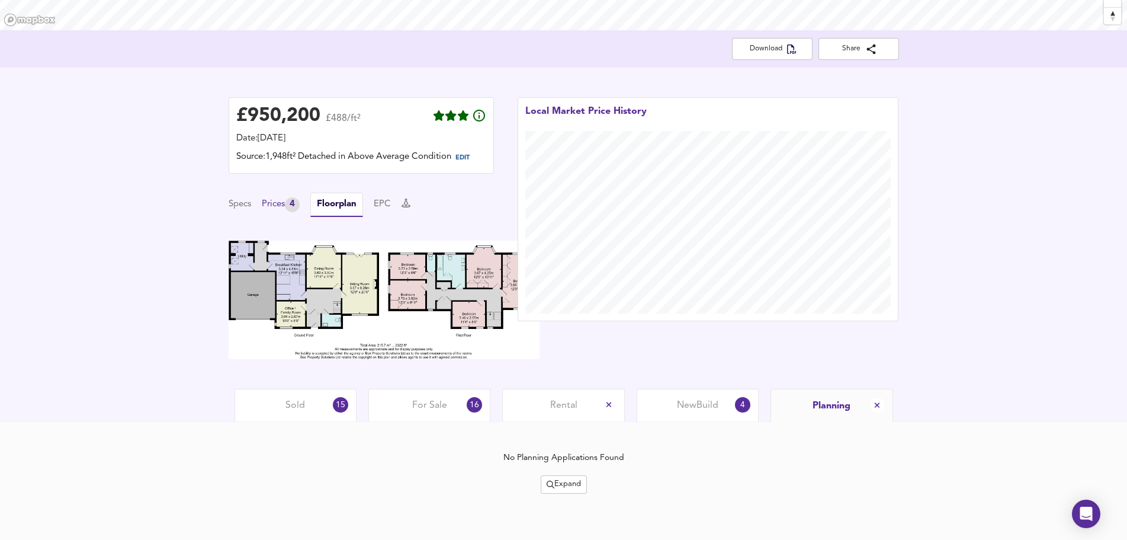
click at [271, 204] on div "Prices 4" at bounding box center [281, 204] width 38 height 15
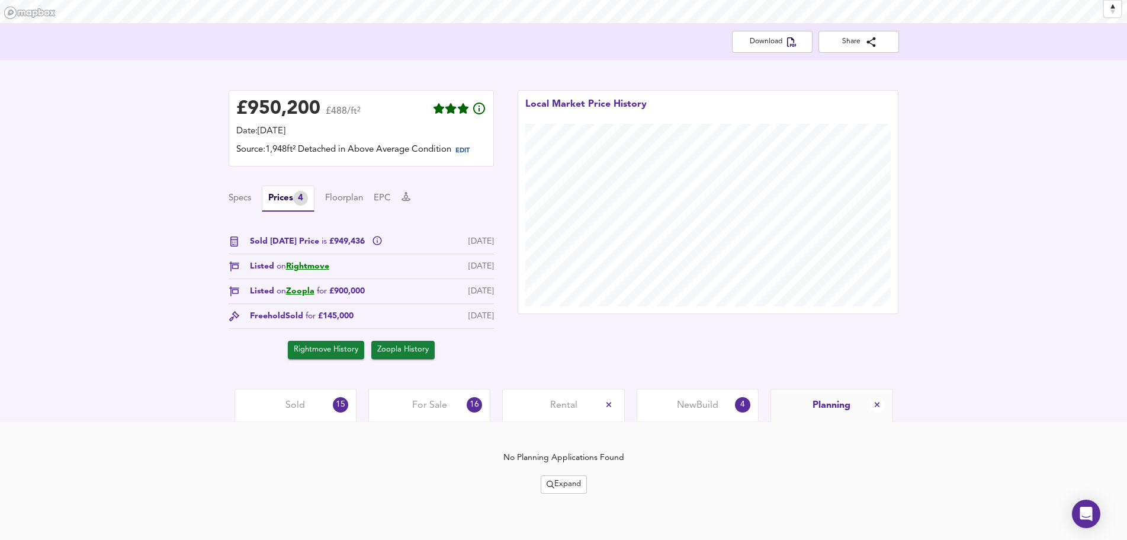
click at [241, 205] on button "Specs" at bounding box center [240, 198] width 23 height 13
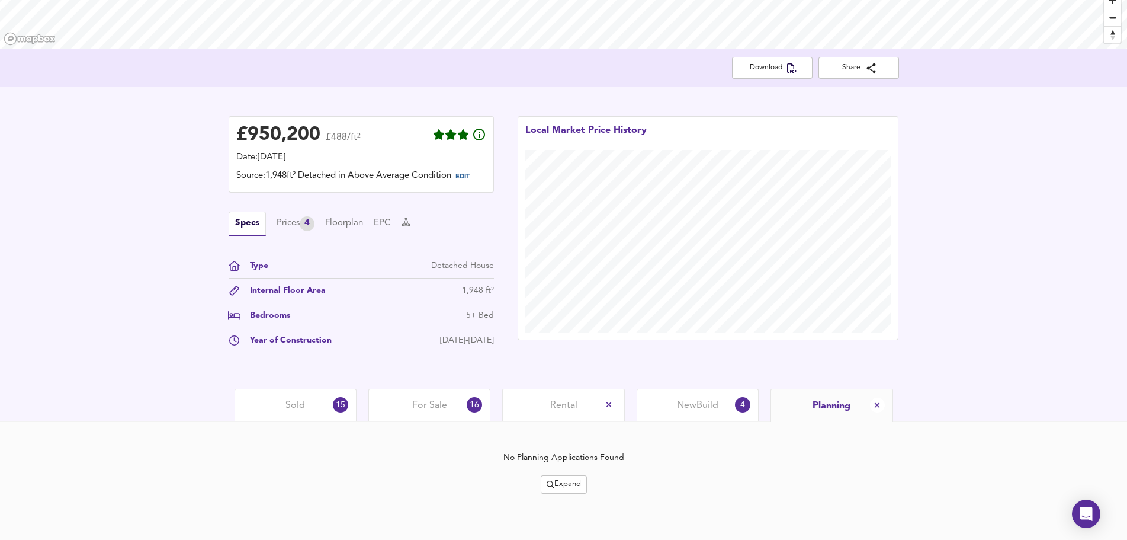
click at [295, 406] on span "Sold" at bounding box center [296, 405] width 20 height 13
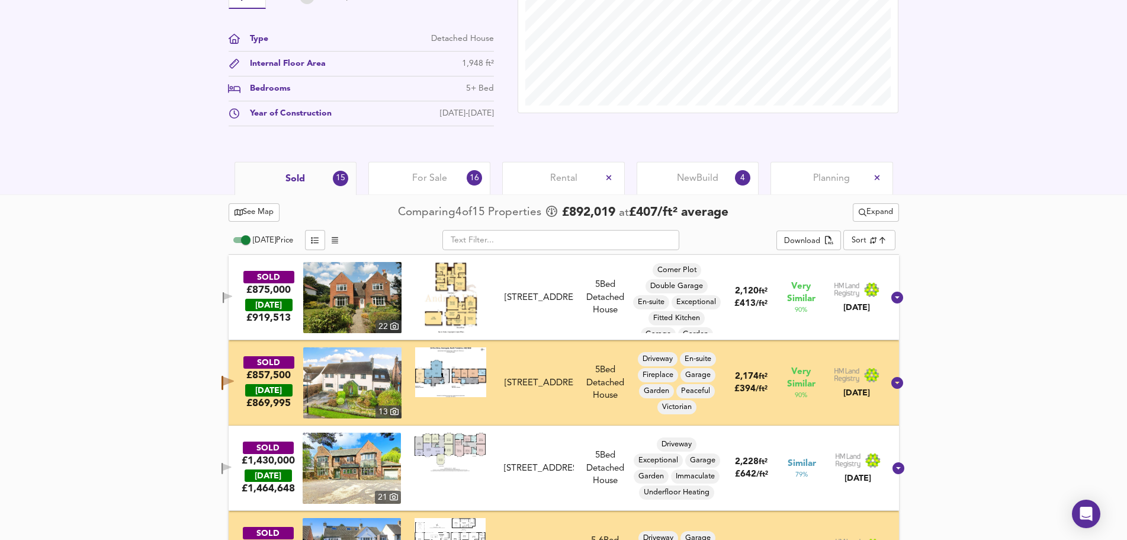
scroll to position [444, 0]
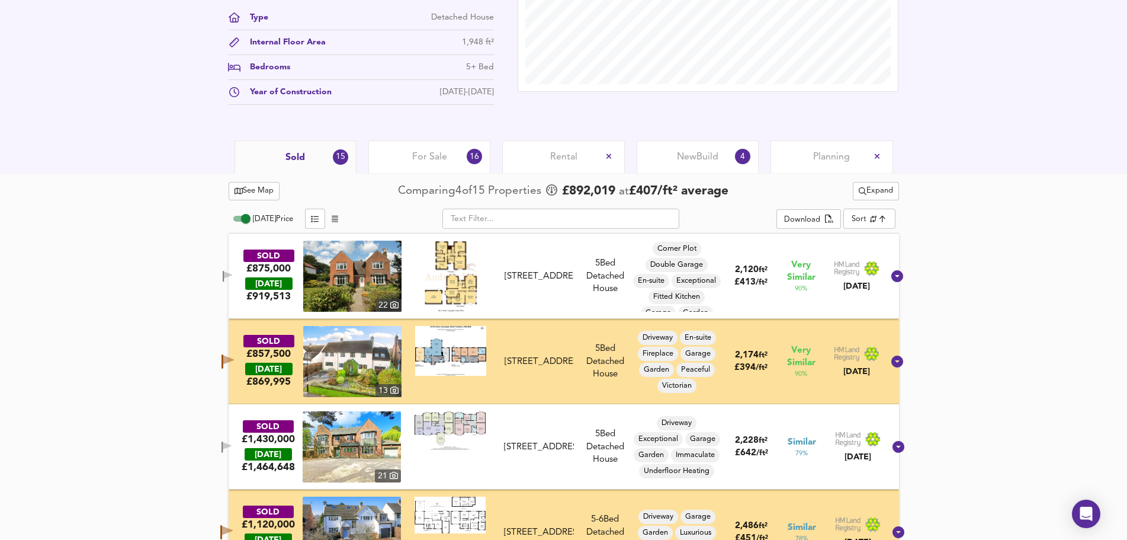
click at [431, 164] on span "For Sale" at bounding box center [429, 156] width 35 height 13
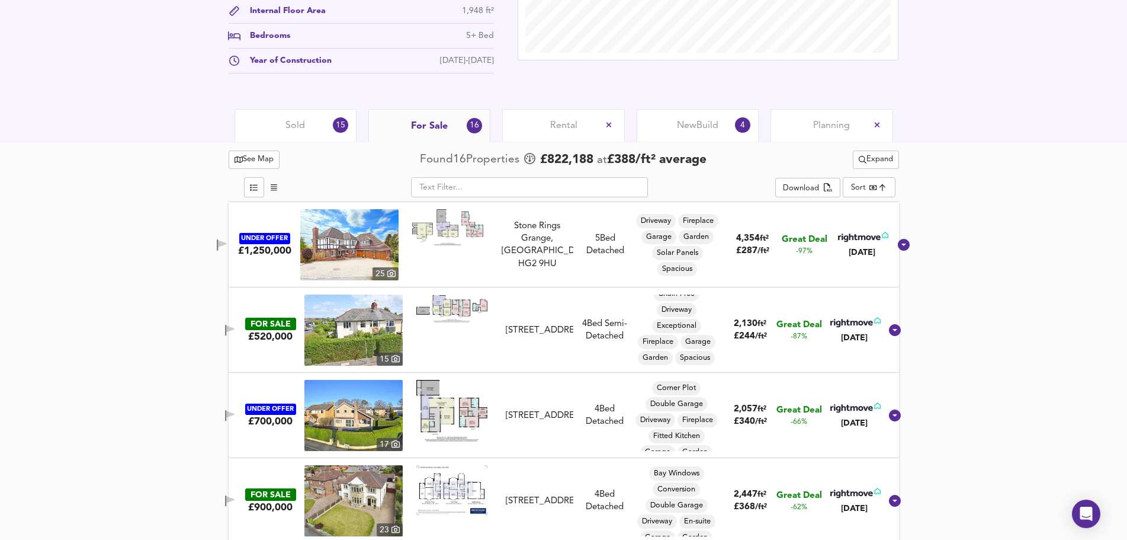
scroll to position [504, 0]
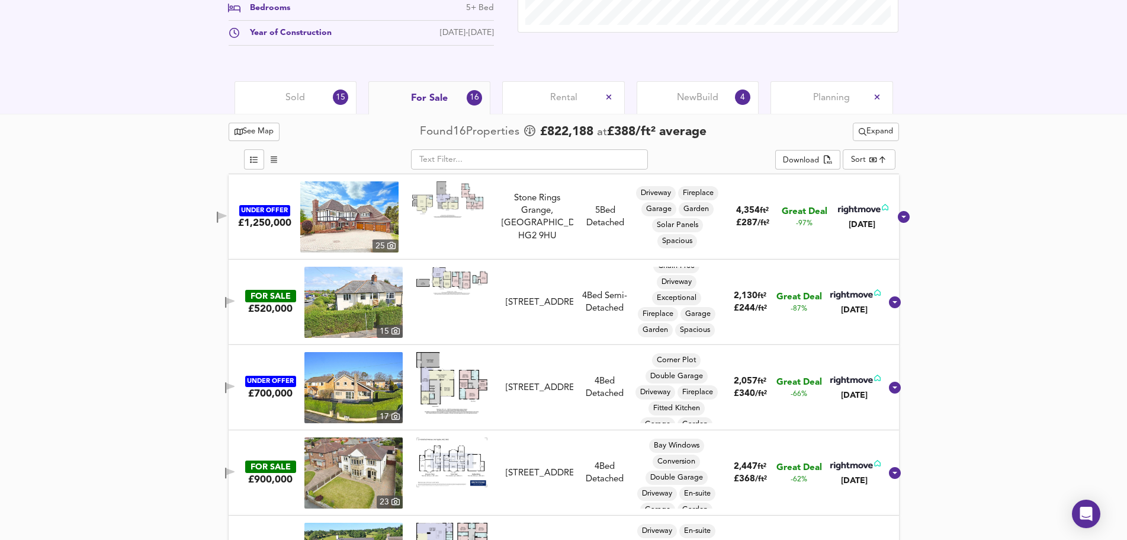
click at [879, 139] on span "Expand" at bounding box center [876, 132] width 34 height 14
click at [874, 161] on li "¼ mile ½ mile" at bounding box center [875, 166] width 120 height 19
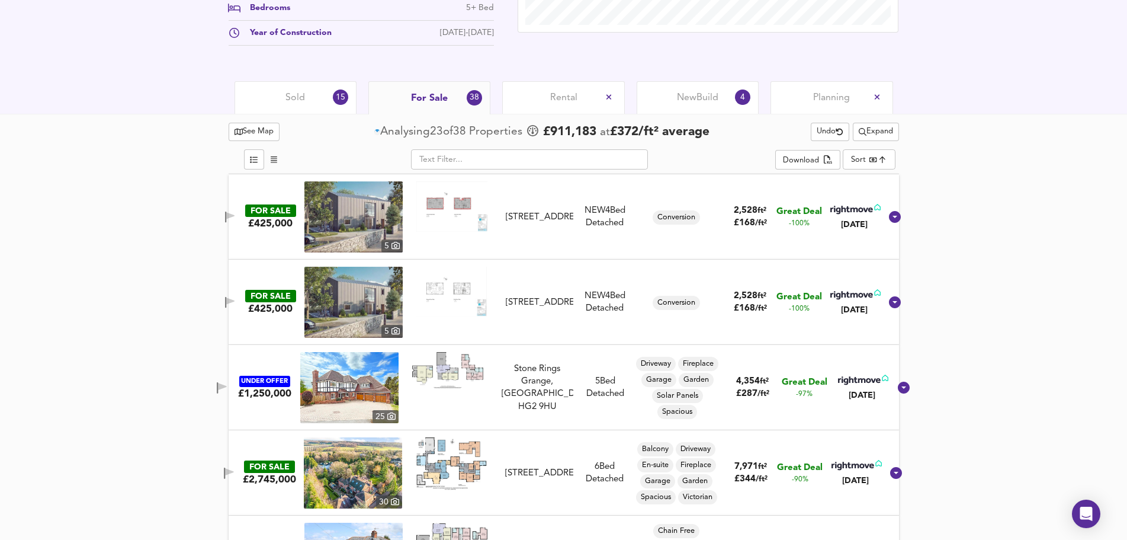
click at [292, 104] on span "Sold" at bounding box center [296, 97] width 20 height 13
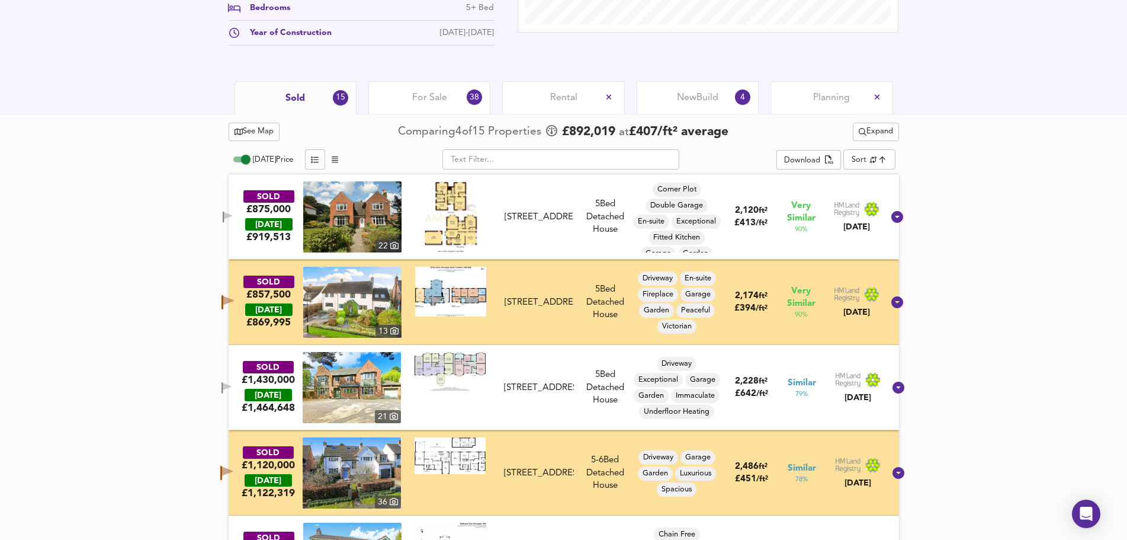
click at [854, 140] on button "Expand" at bounding box center [876, 132] width 46 height 18
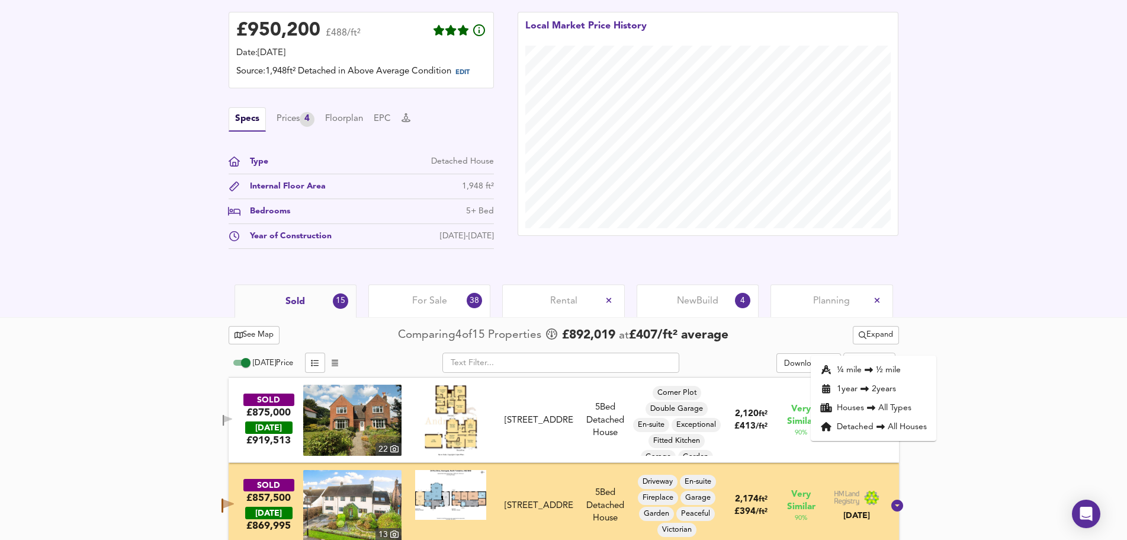
scroll to position [250, 0]
